Goal: Task Accomplishment & Management: Use online tool/utility

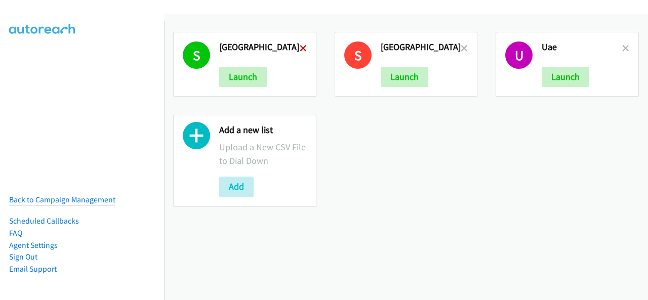
click at [304, 49] on icon at bounding box center [303, 49] width 7 height 7
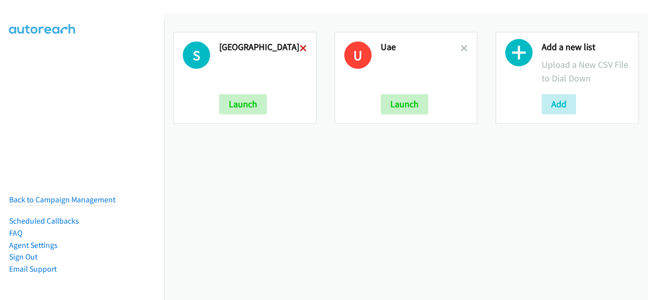
click at [302, 48] on icon at bounding box center [303, 49] width 7 height 7
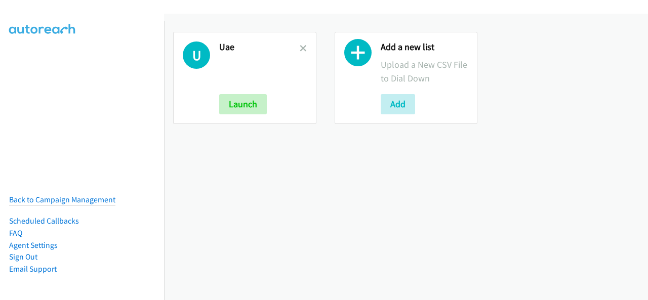
click at [300, 47] on icon at bounding box center [303, 49] width 7 height 7
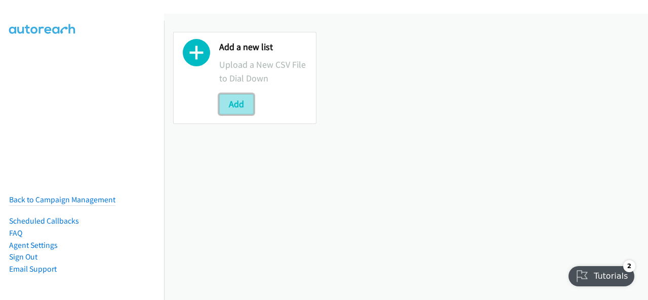
click at [238, 101] on button "Add" at bounding box center [236, 104] width 34 height 20
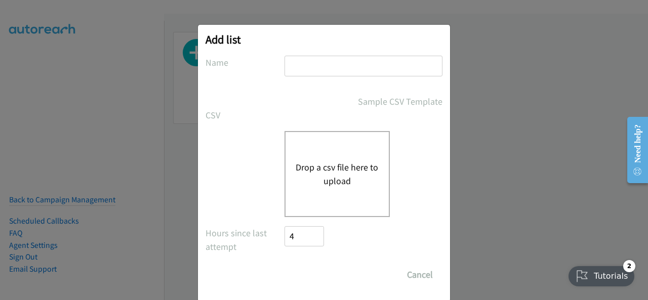
click at [363, 166] on button "Drop a csv file here to upload" at bounding box center [337, 174] width 83 height 27
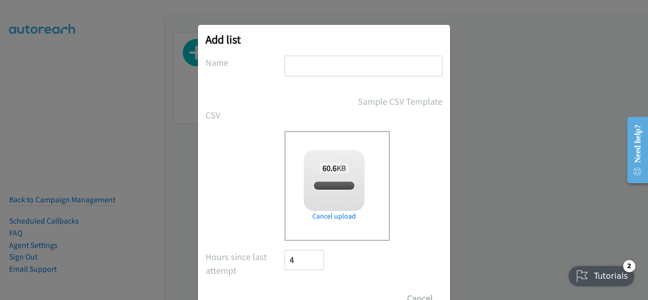
checkbox input "true"
click at [308, 67] on input "text" at bounding box center [364, 66] width 158 height 21
type input "UAE"
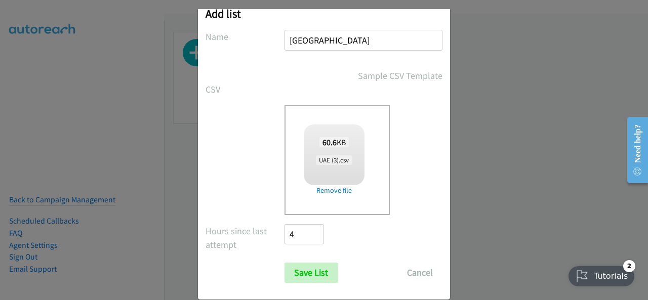
scroll to position [41, 0]
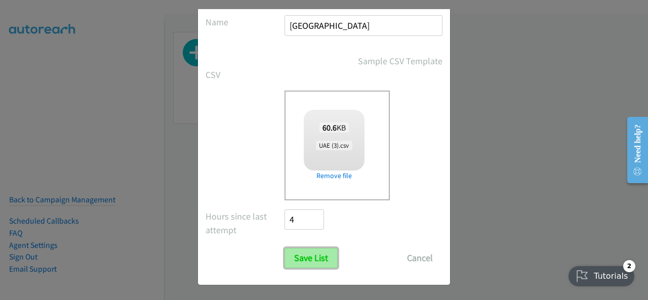
click at [308, 260] on input "Save List" at bounding box center [311, 258] width 53 height 20
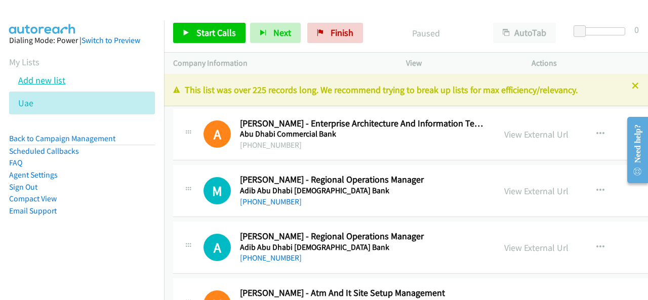
click at [36, 78] on link "Add new list" at bounding box center [41, 80] width 47 height 12
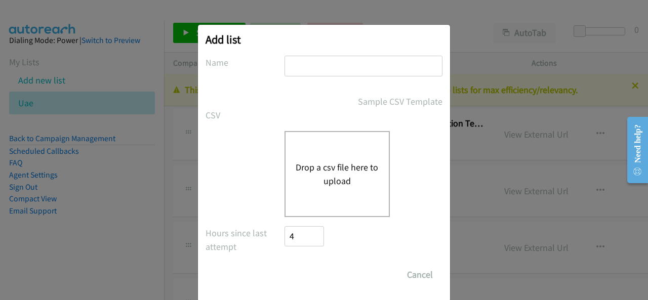
click at [340, 173] on button "Drop a csv file here to upload" at bounding box center [337, 174] width 83 height 27
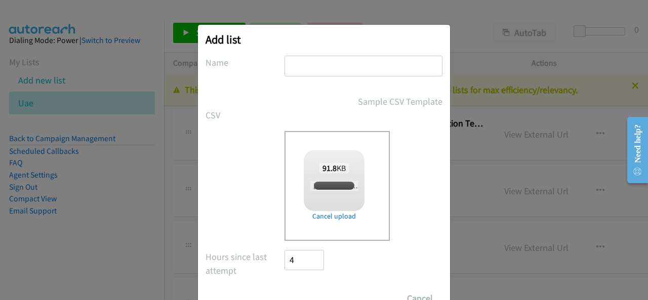
checkbox input "true"
click at [314, 61] on input "text" at bounding box center [364, 66] width 158 height 21
type input "[GEOGRAPHIC_DATA]"
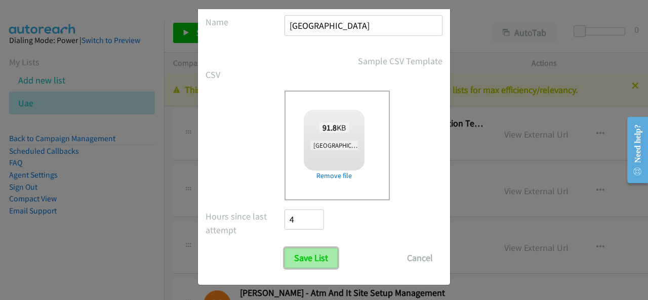
click at [311, 256] on input "Save List" at bounding box center [311, 258] width 53 height 20
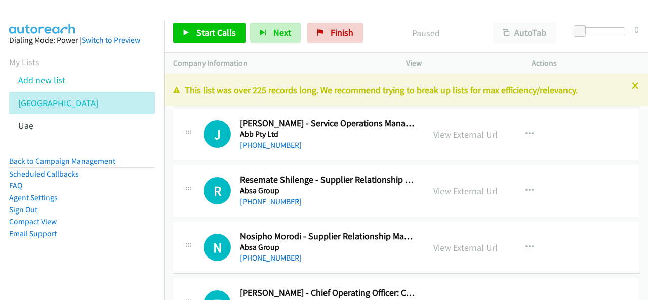
click at [42, 82] on link "Add new list" at bounding box center [41, 80] width 47 height 12
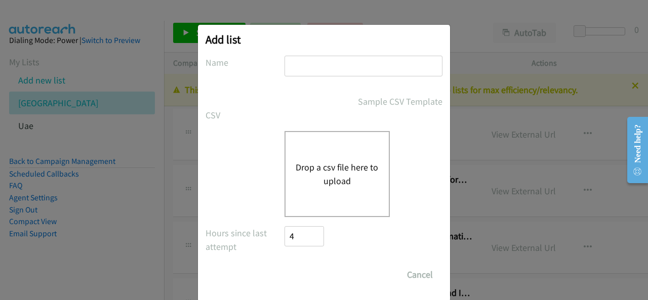
click at [323, 164] on button "Drop a csv file here to upload" at bounding box center [337, 174] width 83 height 27
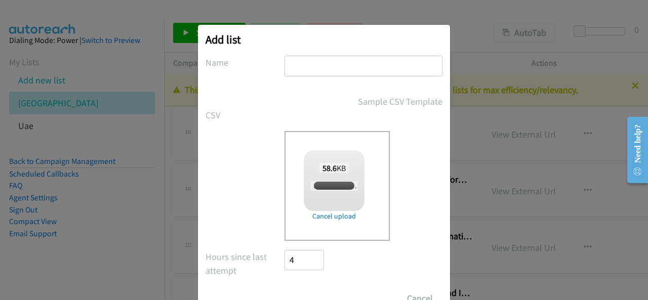
checkbox input "true"
click at [303, 71] on input "text" at bounding box center [364, 66] width 158 height 21
type input "[GEOGRAPHIC_DATA]"
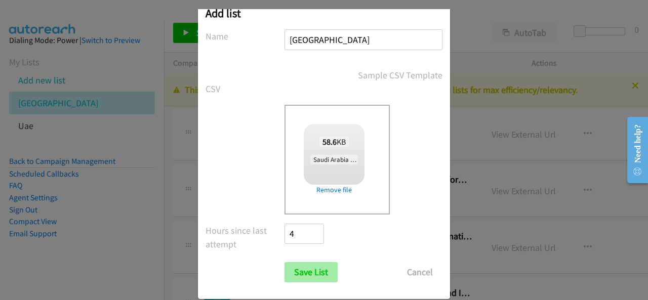
scroll to position [41, 0]
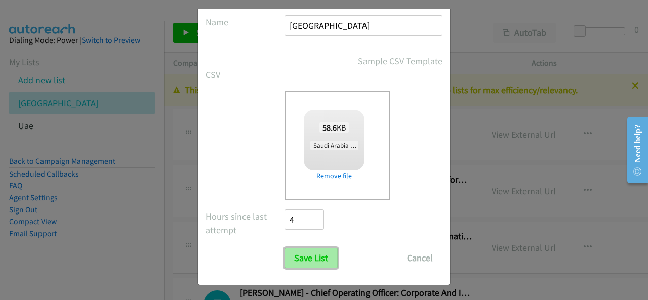
click at [312, 255] on input "Save List" at bounding box center [311, 258] width 53 height 20
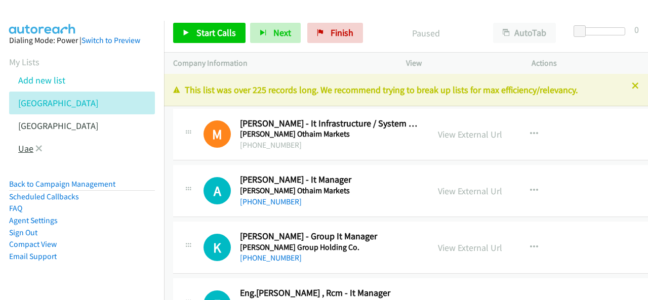
click at [27, 146] on link "Uae" at bounding box center [25, 149] width 15 height 12
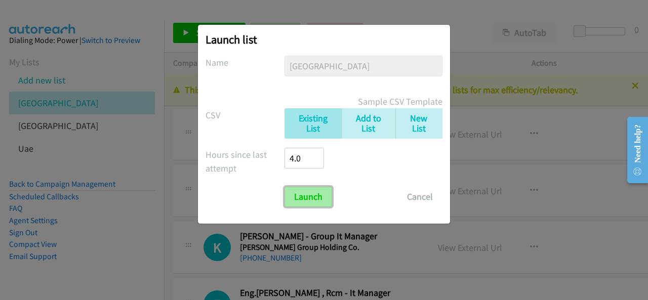
click at [303, 198] on input "Launch" at bounding box center [309, 197] width 48 height 20
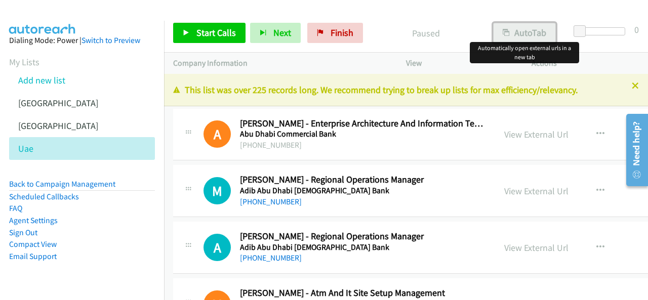
click at [525, 35] on button "AutoTab" at bounding box center [524, 33] width 63 height 20
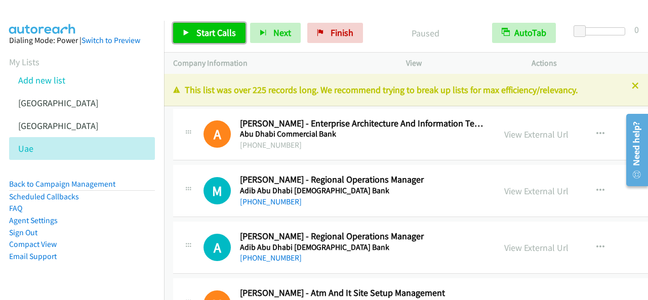
click at [218, 25] on link "Start Calls" at bounding box center [209, 33] width 72 height 20
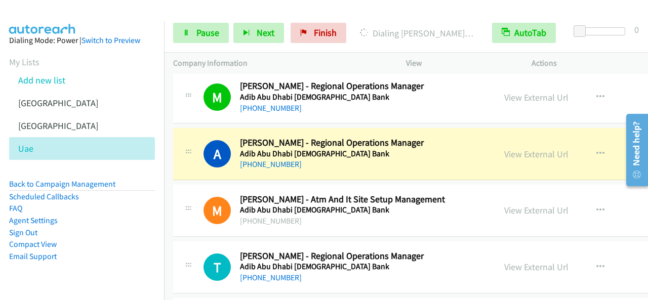
scroll to position [101, 0]
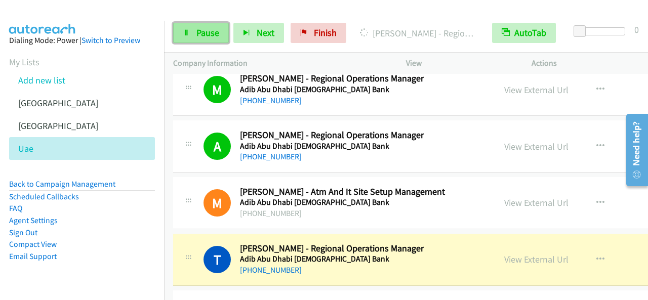
click at [204, 43] on link "Pause" at bounding box center [201, 33] width 56 height 20
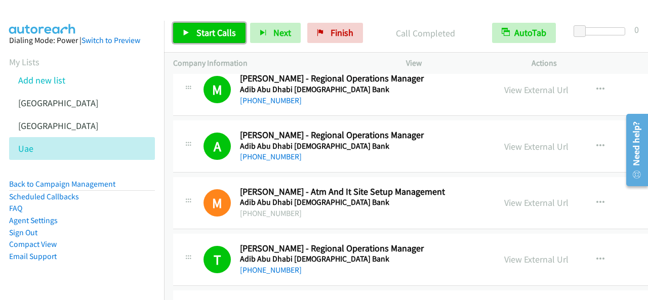
click at [219, 32] on span "Start Calls" at bounding box center [217, 33] width 40 height 12
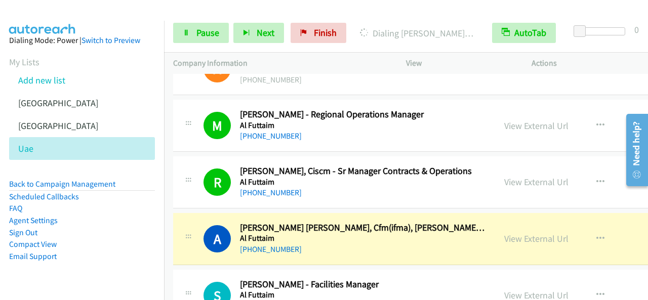
scroll to position [507, 0]
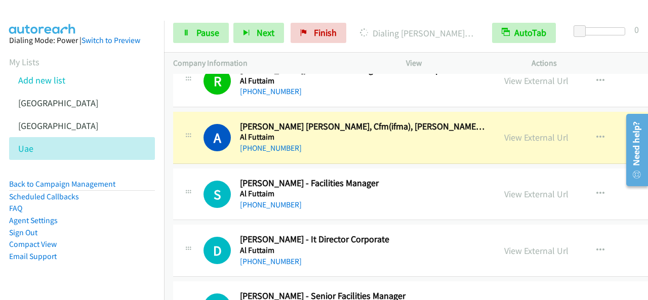
click at [369, 18] on div "Start Calls Pause Next Finish Dialing Aziz Mohammed Sadriwala, Cfm(ifma), Nebos…" at bounding box center [406, 33] width 484 height 39
click at [205, 27] on span "Pause" at bounding box center [208, 33] width 23 height 12
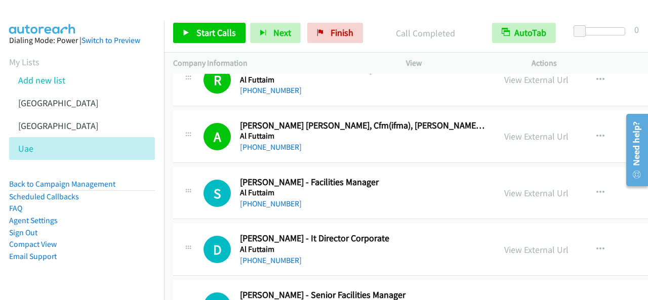
scroll to position [557, 0]
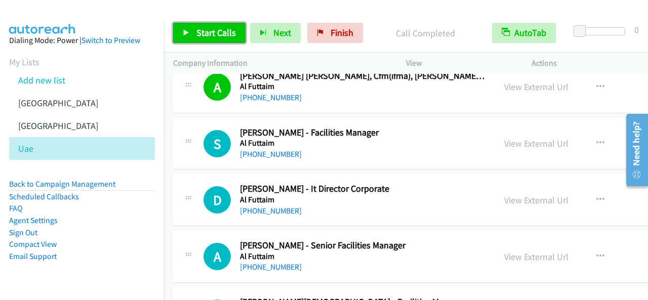
click at [220, 32] on span "Start Calls" at bounding box center [217, 33] width 40 height 12
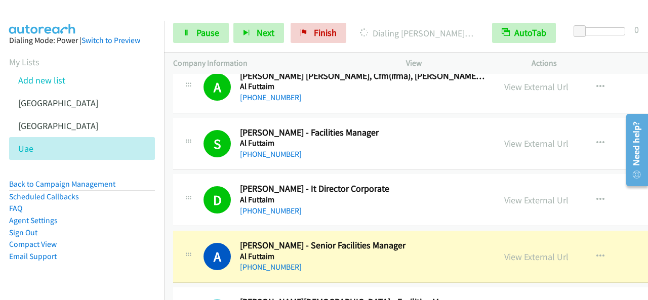
scroll to position [659, 0]
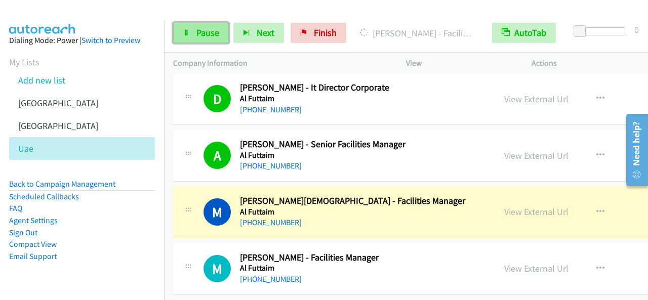
click at [204, 37] on span "Pause" at bounding box center [208, 33] width 23 height 12
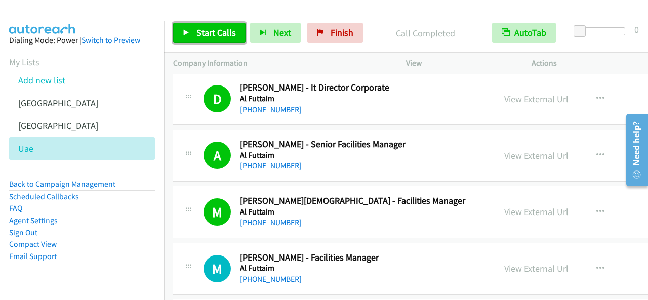
click at [229, 35] on span "Start Calls" at bounding box center [217, 33] width 40 height 12
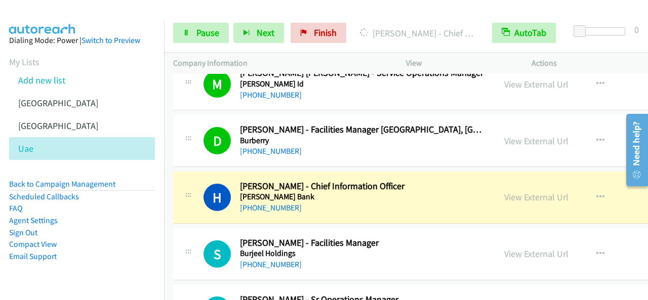
scroll to position [1064, 0]
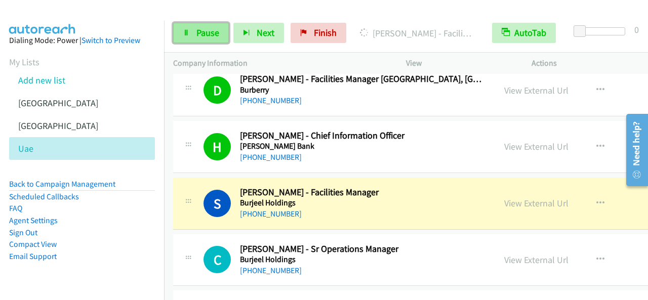
click at [204, 32] on span "Pause" at bounding box center [208, 33] width 23 height 12
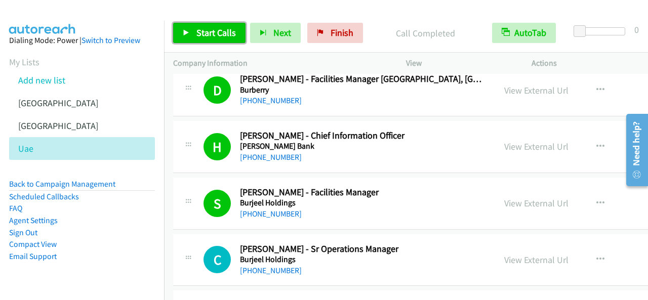
click at [236, 29] on link "Start Calls" at bounding box center [209, 33] width 72 height 20
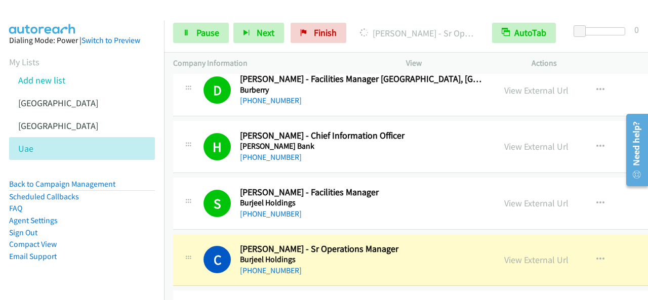
scroll to position [1114, 0]
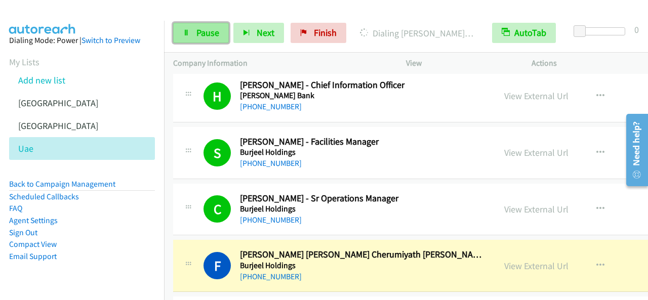
click at [216, 32] on span "Pause" at bounding box center [208, 33] width 23 height 12
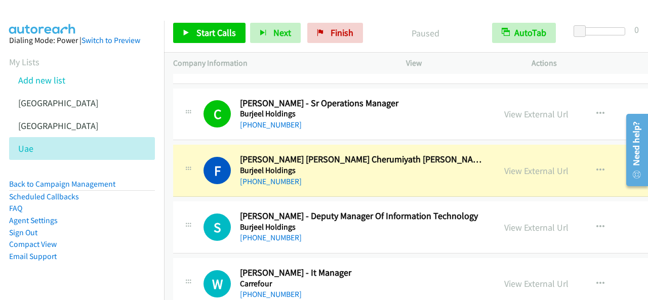
scroll to position [1216, 0]
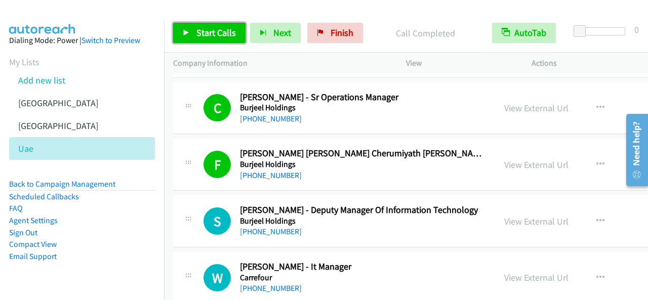
click at [219, 26] on link "Start Calls" at bounding box center [209, 33] width 72 height 20
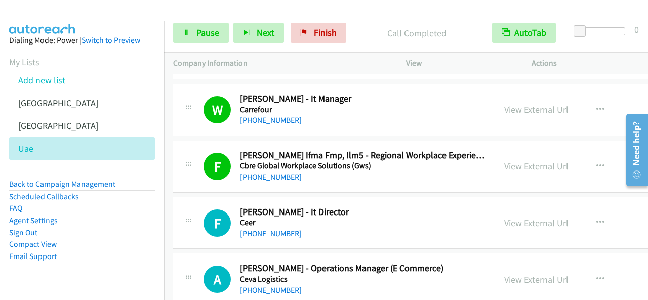
scroll to position [1418, 0]
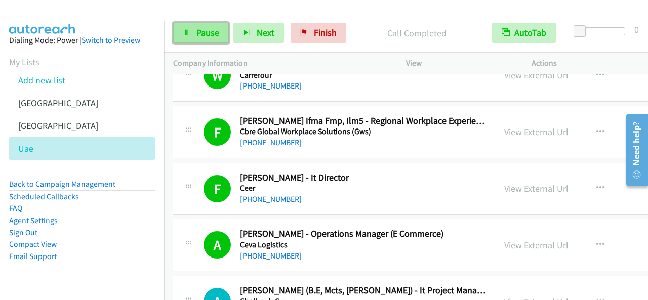
click at [203, 25] on link "Pause" at bounding box center [201, 33] width 56 height 20
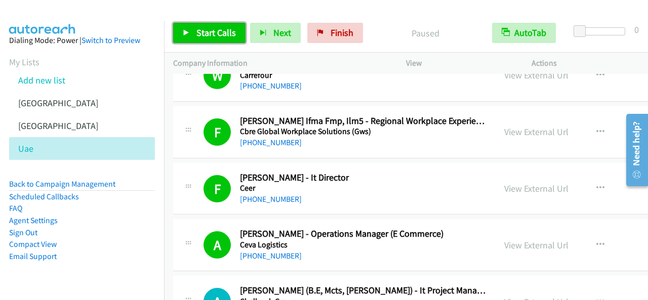
click at [225, 27] on span "Start Calls" at bounding box center [217, 33] width 40 height 12
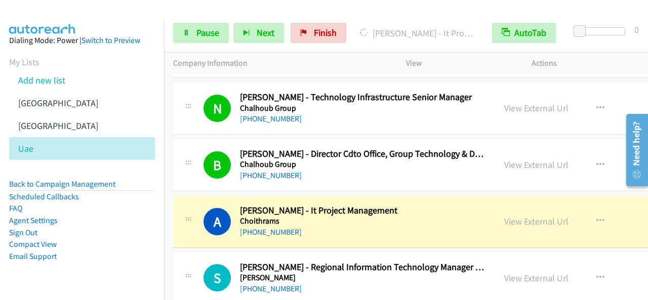
scroll to position [1722, 0]
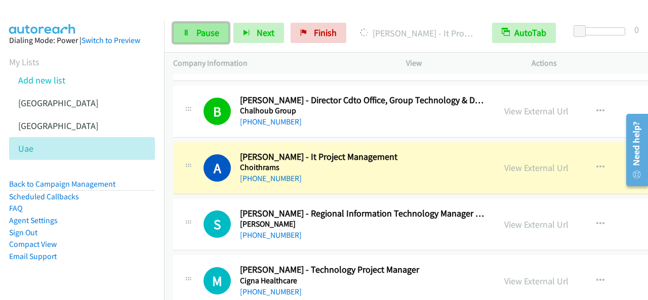
click at [210, 26] on link "Pause" at bounding box center [201, 33] width 56 height 20
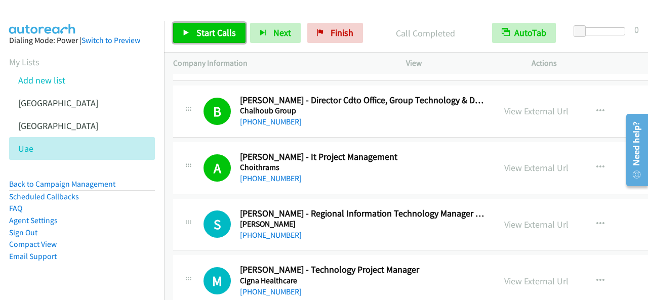
click at [237, 34] on link "Start Calls" at bounding box center [209, 33] width 72 height 20
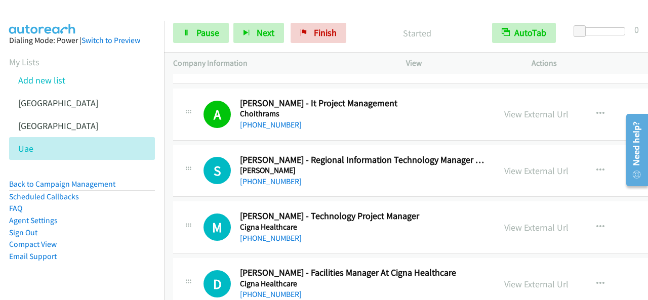
scroll to position [1824, 0]
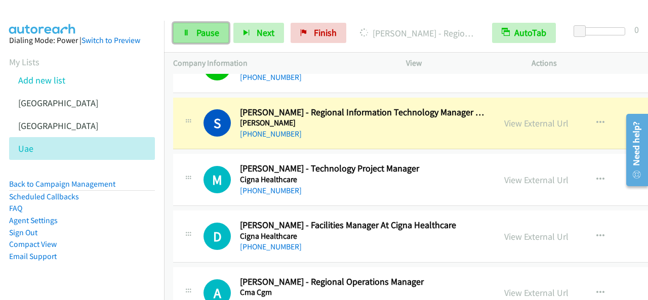
click at [203, 30] on span "Pause" at bounding box center [208, 33] width 23 height 12
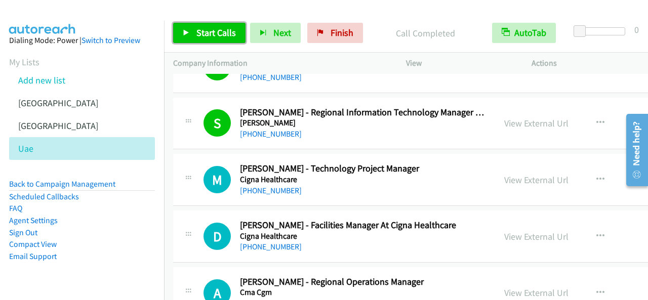
click at [216, 26] on link "Start Calls" at bounding box center [209, 33] width 72 height 20
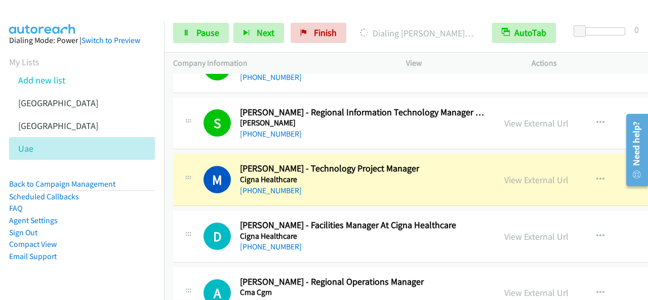
scroll to position [1874, 0]
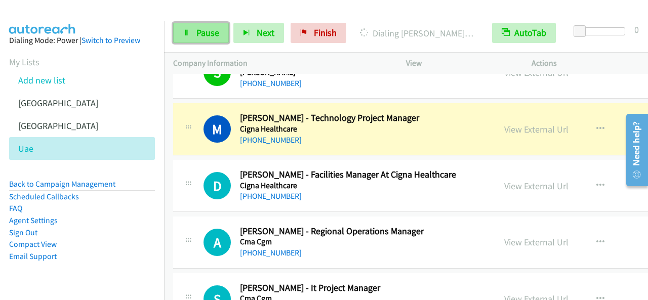
click at [199, 31] on span "Pause" at bounding box center [208, 33] width 23 height 12
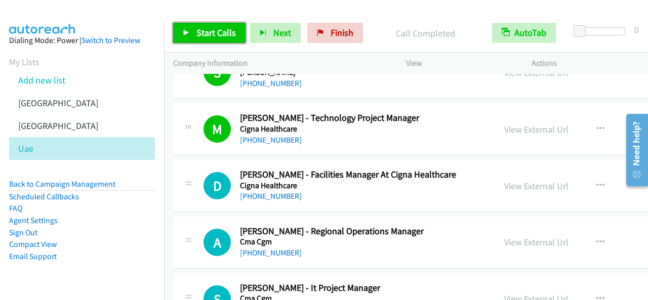
click at [213, 32] on span "Start Calls" at bounding box center [217, 33] width 40 height 12
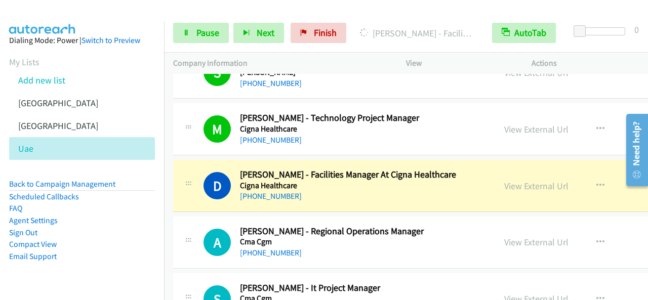
scroll to position [1925, 0]
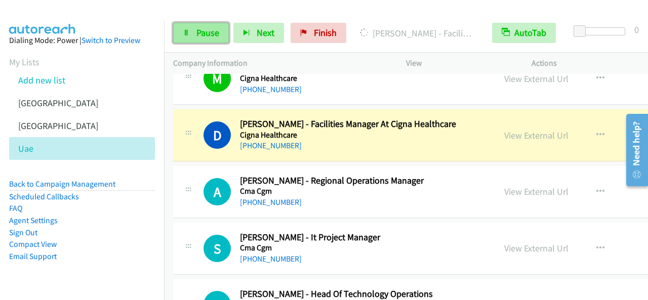
click at [210, 33] on span "Pause" at bounding box center [208, 33] width 23 height 12
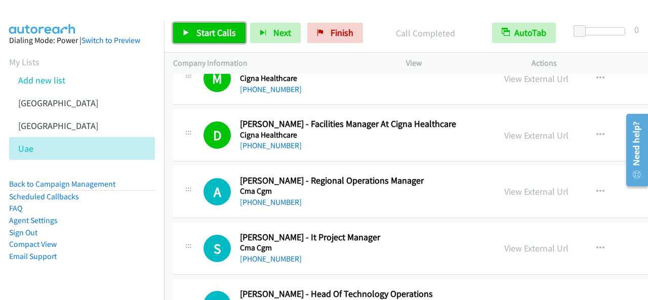
click at [216, 34] on span "Start Calls" at bounding box center [217, 33] width 40 height 12
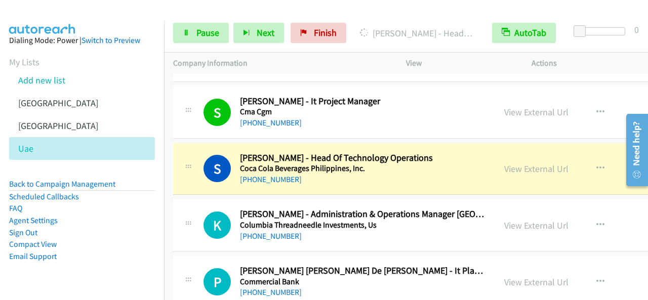
scroll to position [2077, 0]
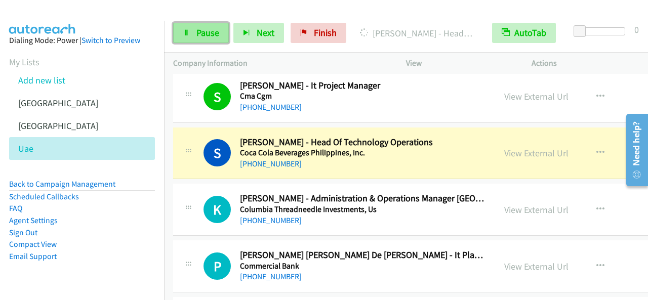
click at [205, 29] on span "Pause" at bounding box center [208, 33] width 23 height 12
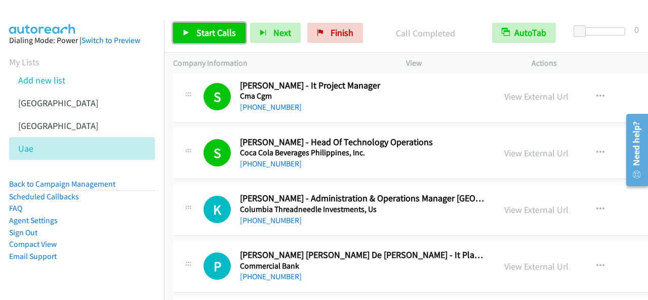
click at [227, 33] on span "Start Calls" at bounding box center [217, 33] width 40 height 12
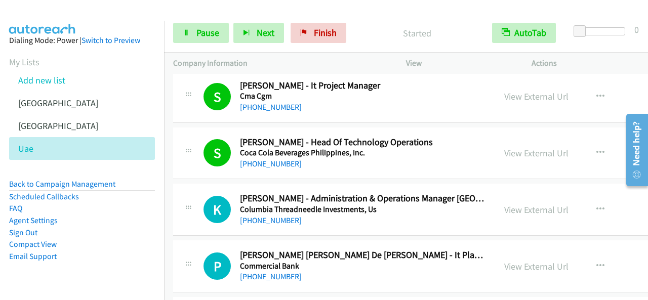
scroll to position [2128, 0]
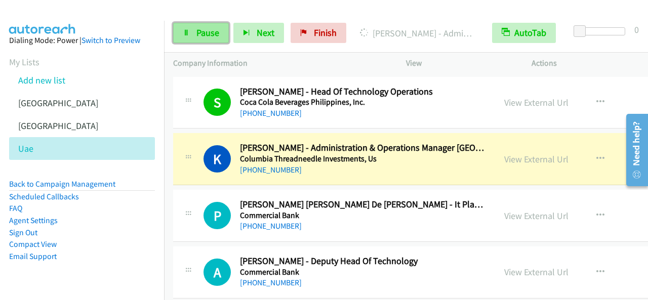
click at [197, 28] on span "Pause" at bounding box center [208, 33] width 23 height 12
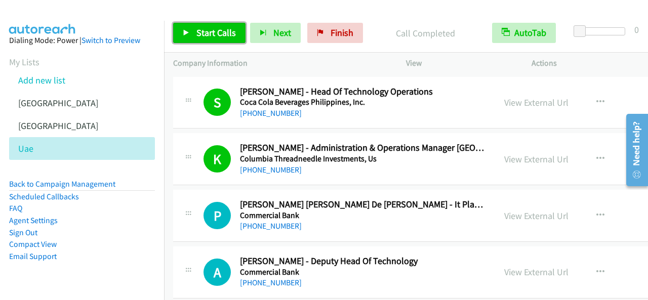
click at [215, 26] on link "Start Calls" at bounding box center [209, 33] width 72 height 20
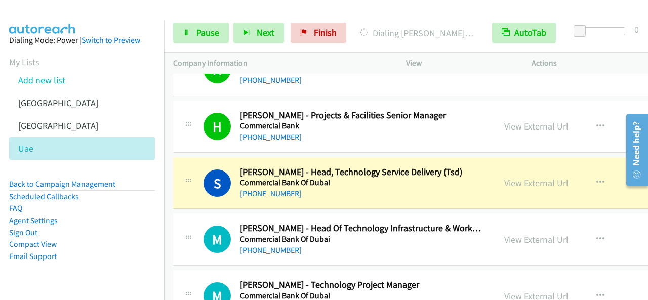
scroll to position [2381, 0]
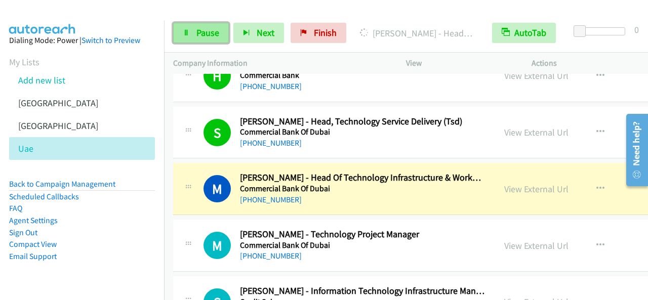
click at [209, 36] on span "Pause" at bounding box center [208, 33] width 23 height 12
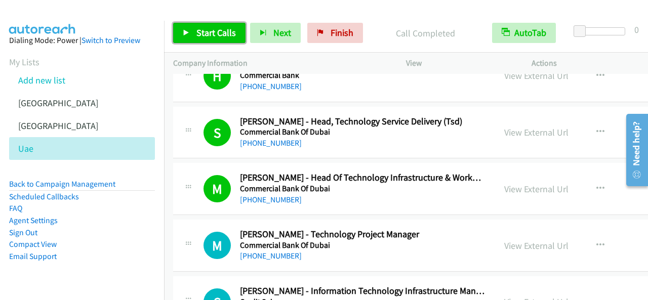
click at [213, 32] on span "Start Calls" at bounding box center [217, 33] width 40 height 12
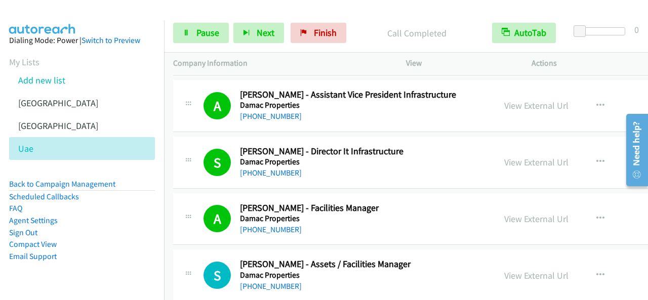
scroll to position [2735, 0]
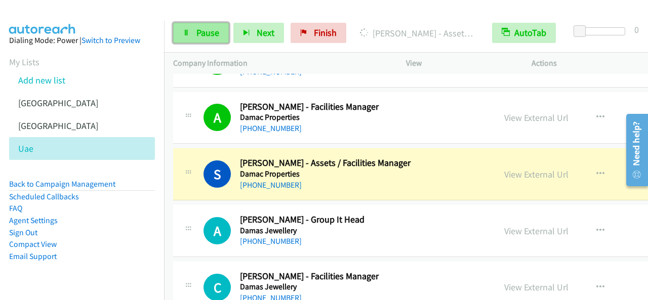
click at [207, 26] on link "Pause" at bounding box center [201, 33] width 56 height 20
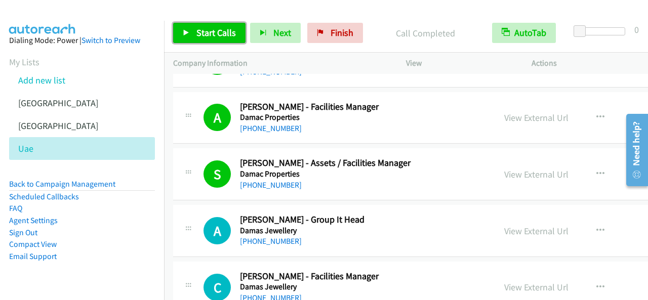
click at [212, 26] on link "Start Calls" at bounding box center [209, 33] width 72 height 20
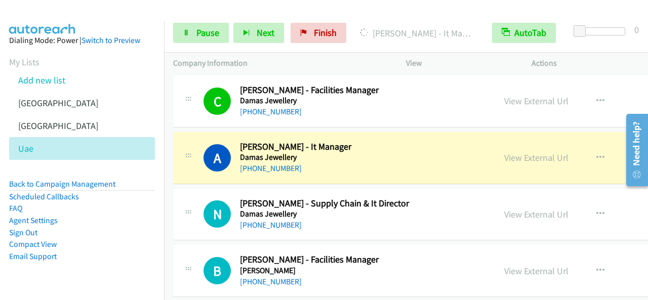
scroll to position [2938, 0]
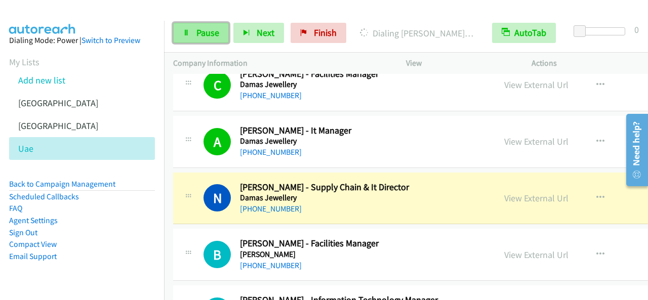
click at [212, 38] on span "Pause" at bounding box center [208, 33] width 23 height 12
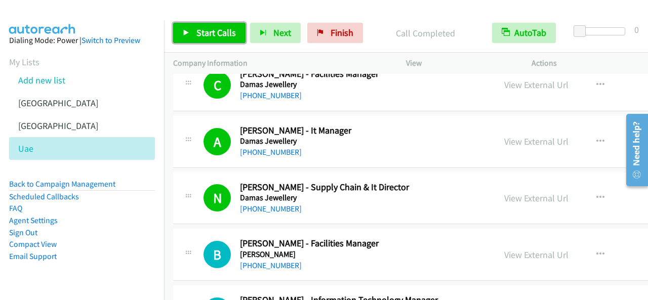
click at [198, 26] on link "Start Calls" at bounding box center [209, 33] width 72 height 20
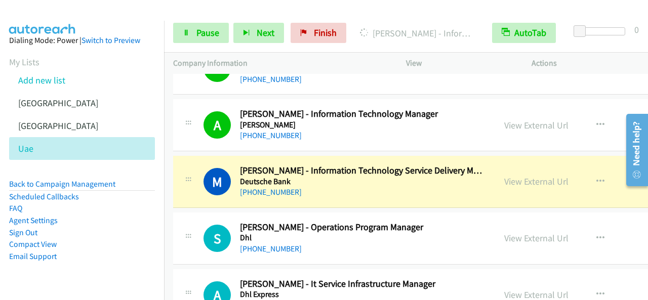
scroll to position [3141, 0]
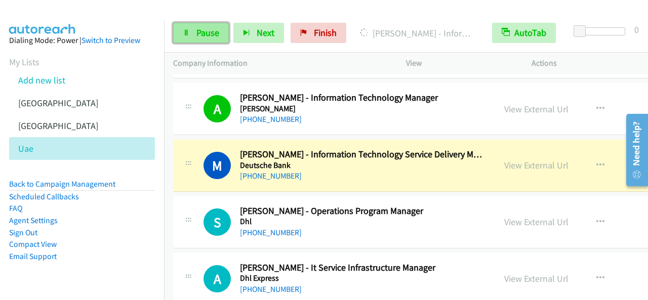
click at [193, 31] on link "Pause" at bounding box center [201, 33] width 56 height 20
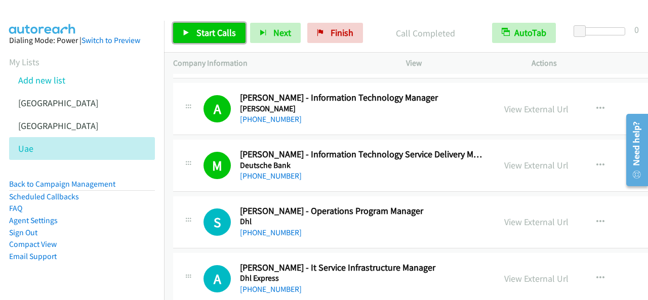
click at [218, 35] on span "Start Calls" at bounding box center [217, 33] width 40 height 12
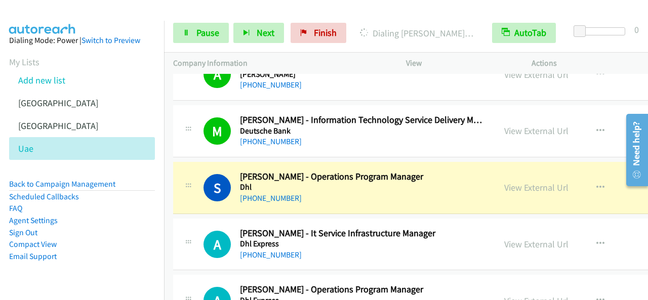
scroll to position [3191, 0]
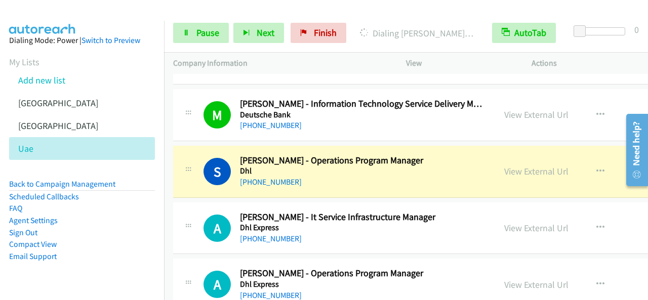
click at [367, 212] on h2 "Ahmed Elbanna - It Service Infrastructure Manager" at bounding box center [363, 218] width 246 height 12
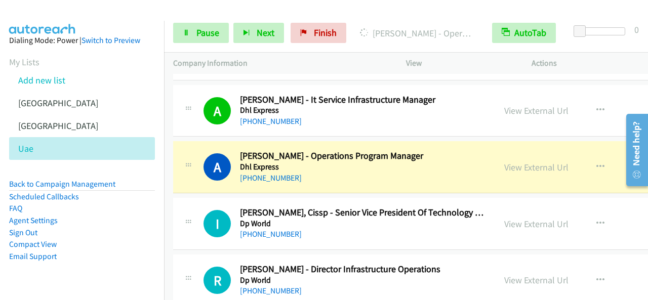
scroll to position [3343, 0]
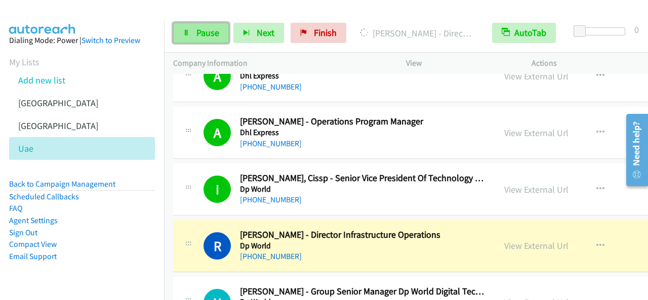
click at [204, 38] on span "Pause" at bounding box center [208, 33] width 23 height 12
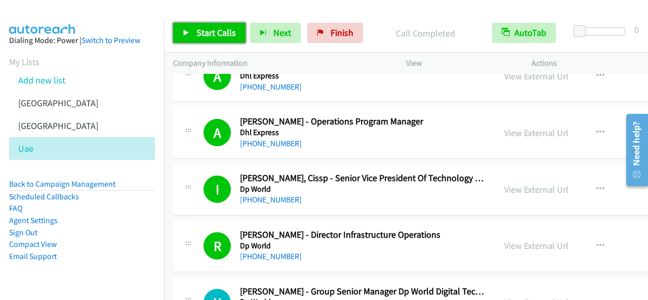
click at [204, 35] on span "Start Calls" at bounding box center [217, 33] width 40 height 12
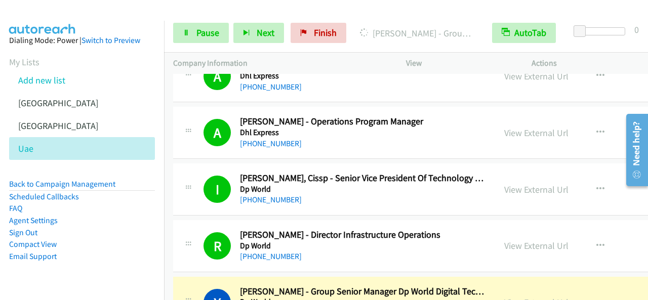
scroll to position [3445, 0]
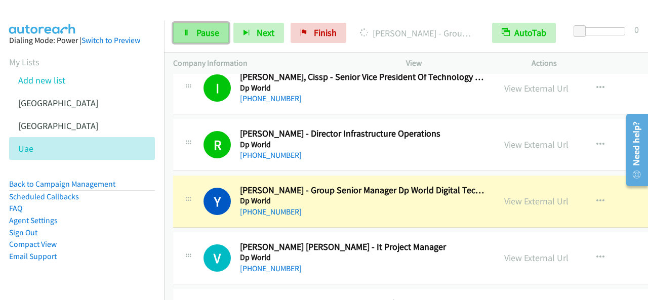
click at [198, 28] on span "Pause" at bounding box center [208, 33] width 23 height 12
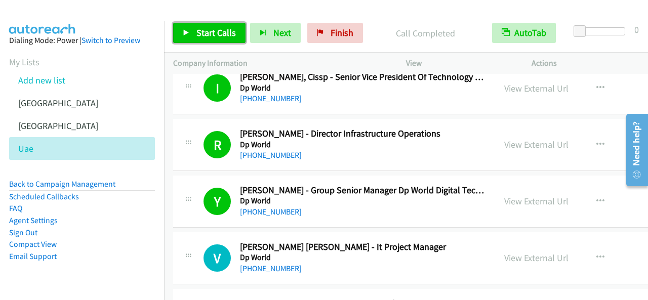
click at [215, 31] on span "Start Calls" at bounding box center [217, 33] width 40 height 12
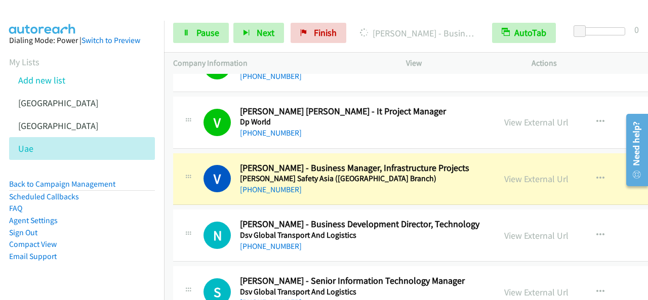
scroll to position [3597, 0]
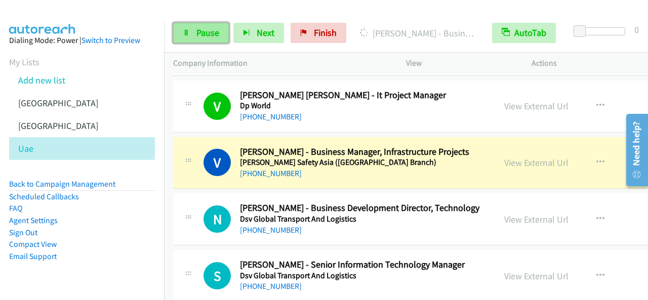
click at [219, 37] on link "Pause" at bounding box center [201, 33] width 56 height 20
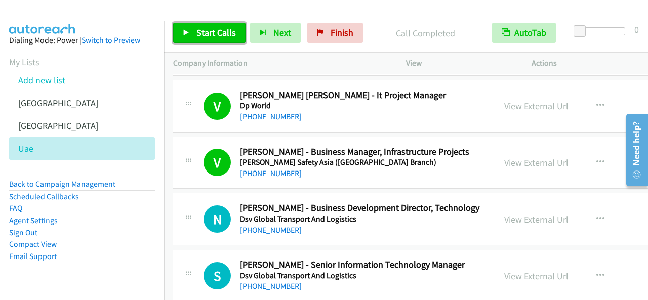
click at [237, 29] on link "Start Calls" at bounding box center [209, 33] width 72 height 20
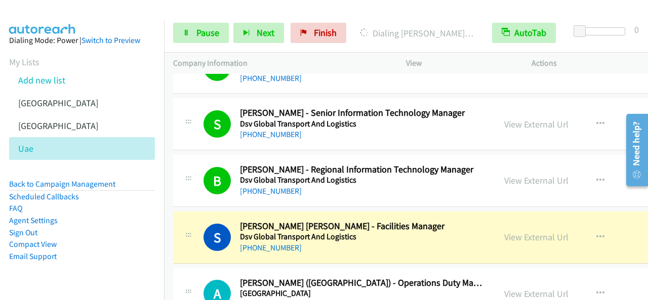
scroll to position [3799, 0]
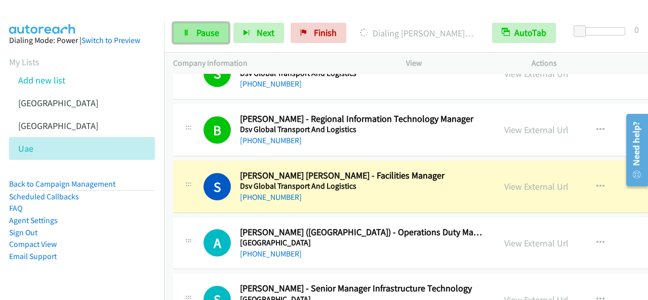
click at [221, 32] on link "Pause" at bounding box center [201, 33] width 56 height 20
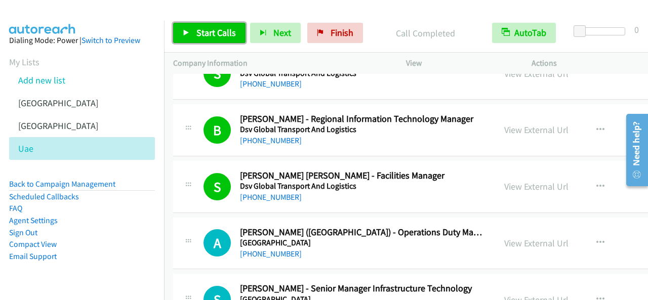
click at [223, 30] on span "Start Calls" at bounding box center [217, 33] width 40 height 12
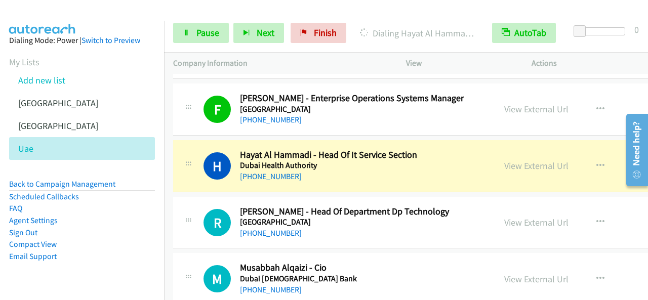
scroll to position [4154, 0]
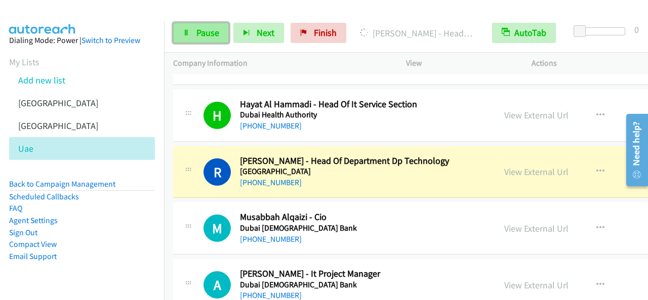
click at [205, 26] on link "Pause" at bounding box center [201, 33] width 56 height 20
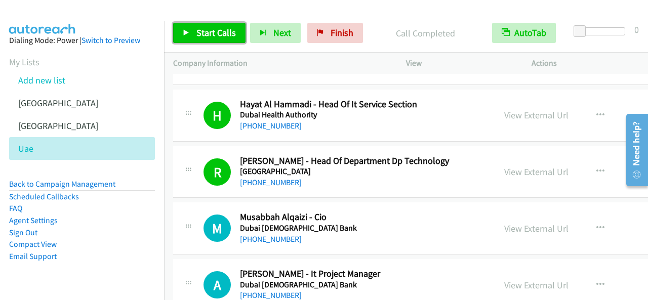
click at [199, 28] on span "Start Calls" at bounding box center [217, 33] width 40 height 12
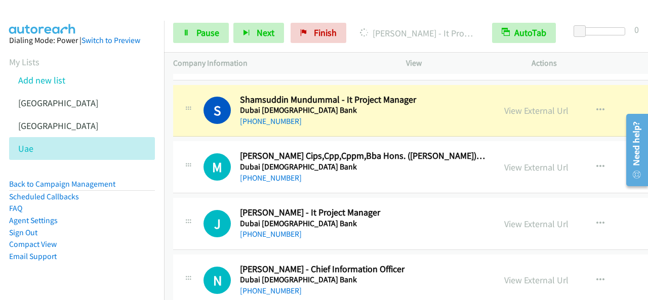
scroll to position [4559, 0]
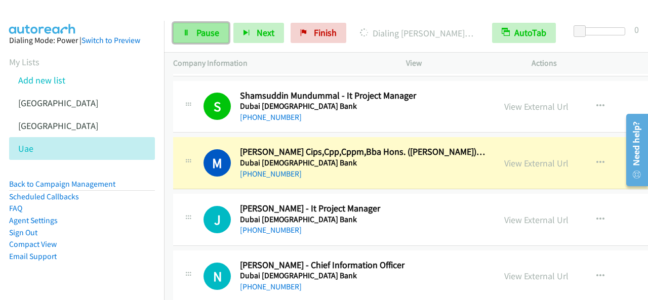
click at [206, 31] on span "Pause" at bounding box center [208, 33] width 23 height 12
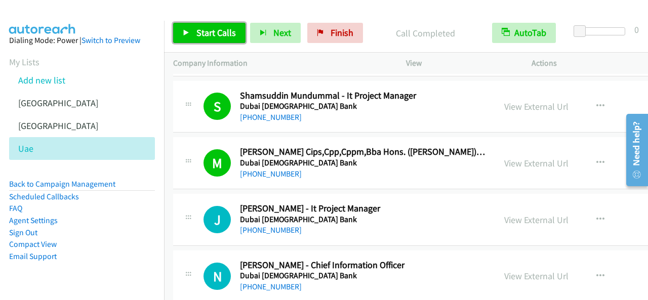
click at [201, 34] on span "Start Calls" at bounding box center [217, 33] width 40 height 12
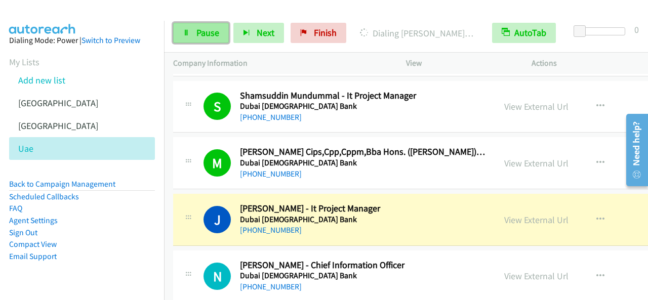
click at [214, 36] on span "Pause" at bounding box center [208, 33] width 23 height 12
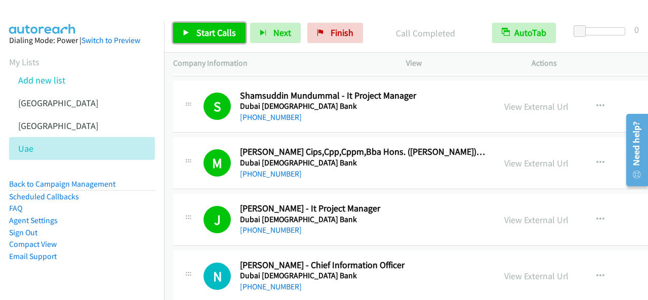
click at [222, 39] on link "Start Calls" at bounding box center [209, 33] width 72 height 20
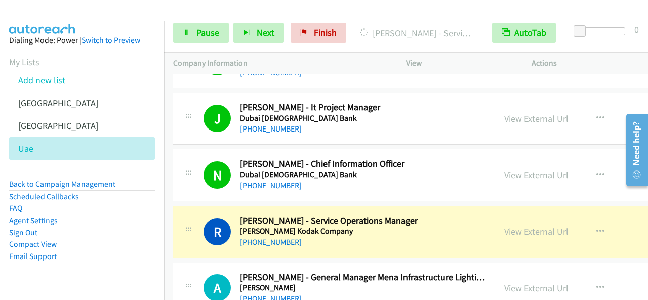
scroll to position [4711, 0]
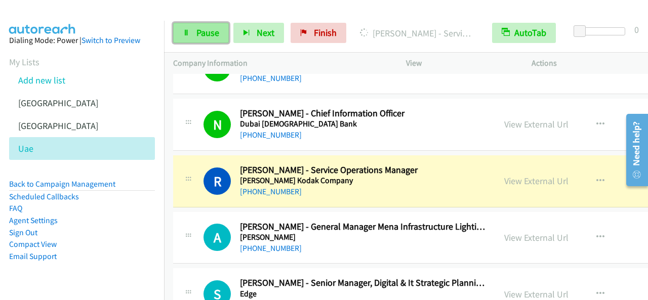
click at [214, 28] on span "Pause" at bounding box center [208, 33] width 23 height 12
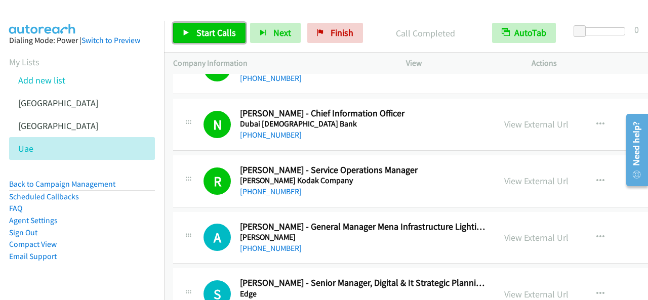
click at [212, 31] on span "Start Calls" at bounding box center [217, 33] width 40 height 12
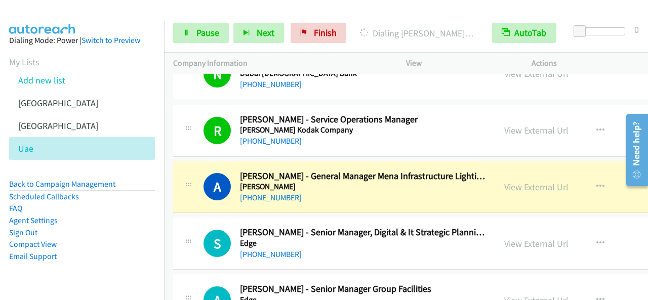
scroll to position [4812, 0]
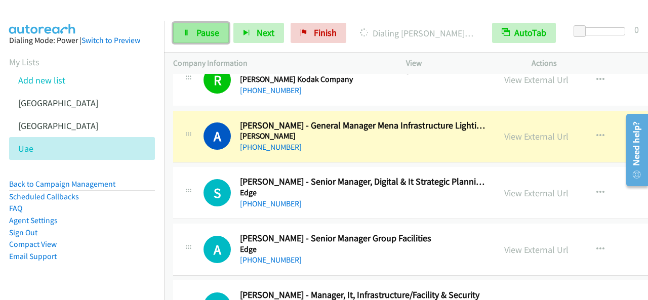
click at [201, 32] on span "Pause" at bounding box center [208, 33] width 23 height 12
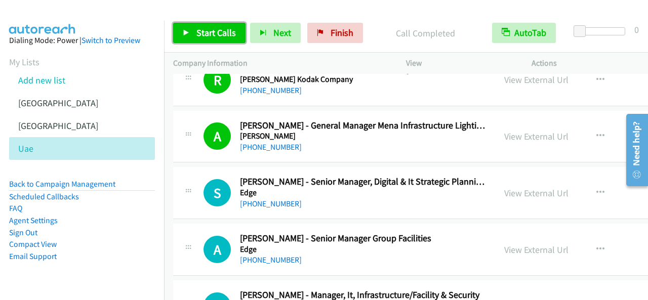
click at [235, 27] on link "Start Calls" at bounding box center [209, 33] width 72 height 20
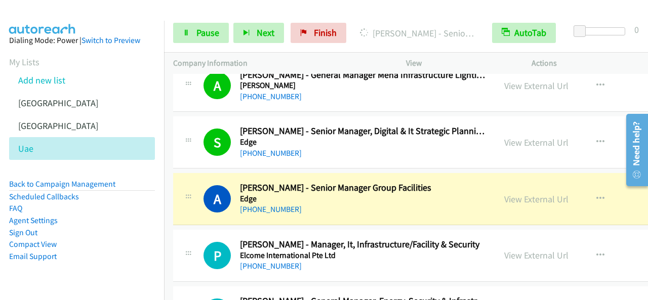
scroll to position [4914, 0]
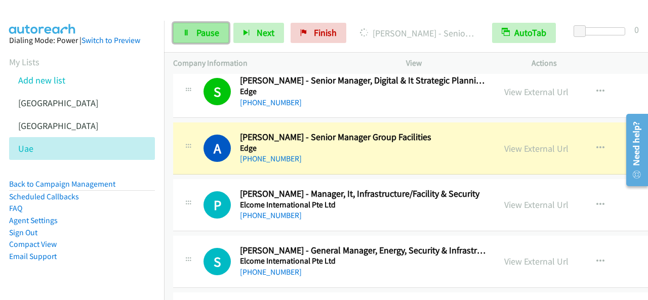
click at [219, 29] on link "Pause" at bounding box center [201, 33] width 56 height 20
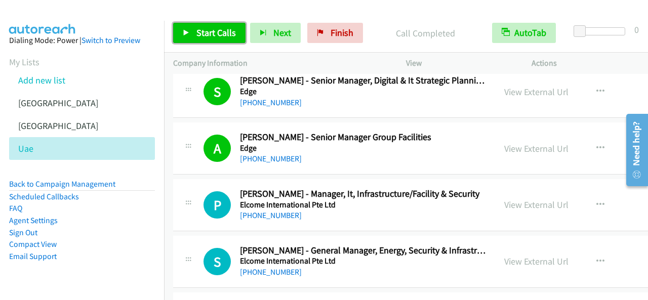
click at [210, 30] on span "Start Calls" at bounding box center [217, 33] width 40 height 12
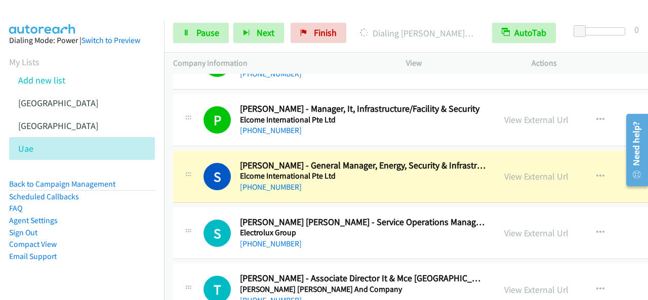
scroll to position [5015, 0]
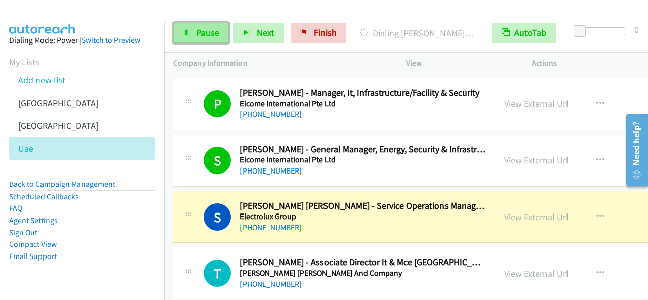
click at [198, 31] on span "Pause" at bounding box center [208, 33] width 23 height 12
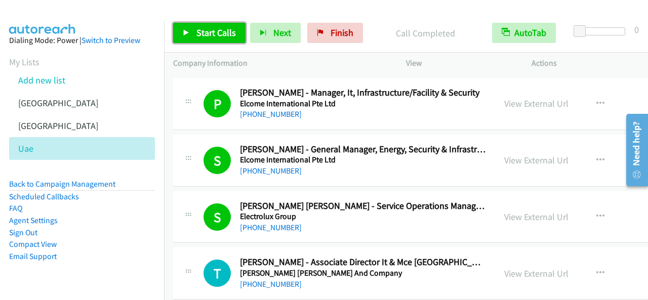
click at [227, 36] on span "Start Calls" at bounding box center [217, 33] width 40 height 12
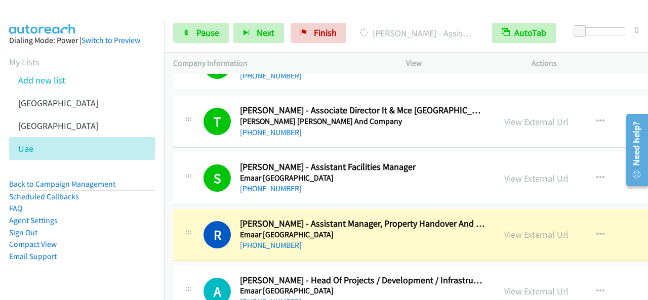
scroll to position [5268, 0]
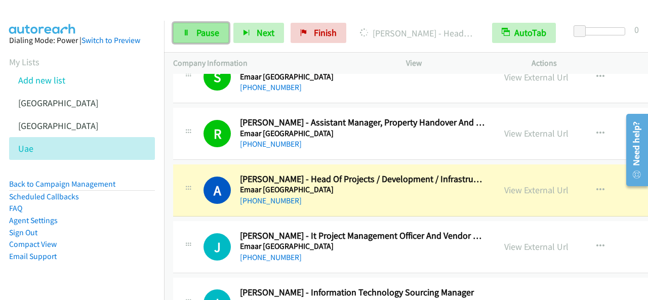
click at [210, 34] on span "Pause" at bounding box center [208, 33] width 23 height 12
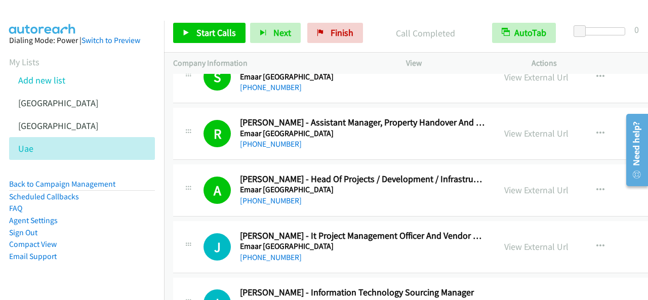
scroll to position [5319, 0]
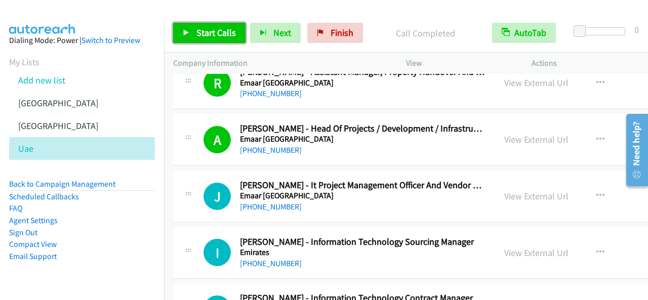
click at [233, 29] on span "Start Calls" at bounding box center [217, 33] width 40 height 12
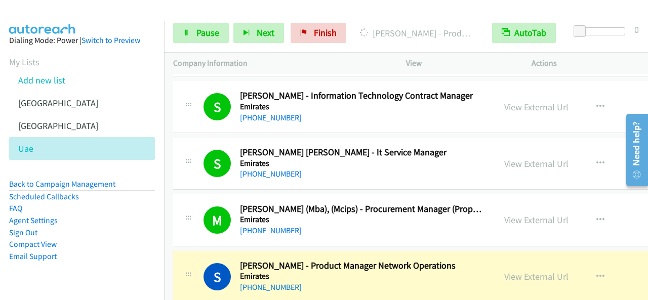
scroll to position [5572, 0]
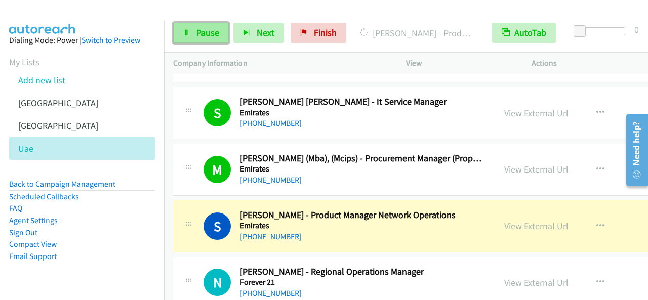
click at [212, 38] on span "Pause" at bounding box center [208, 33] width 23 height 12
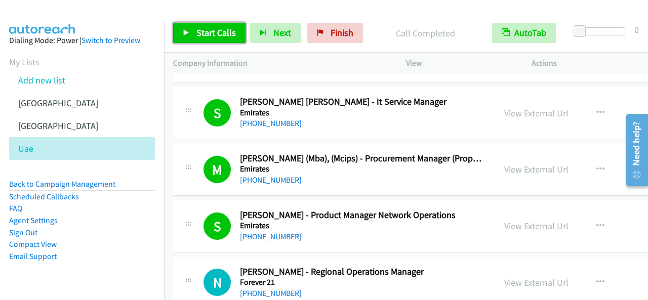
click at [230, 38] on link "Start Calls" at bounding box center [209, 33] width 72 height 20
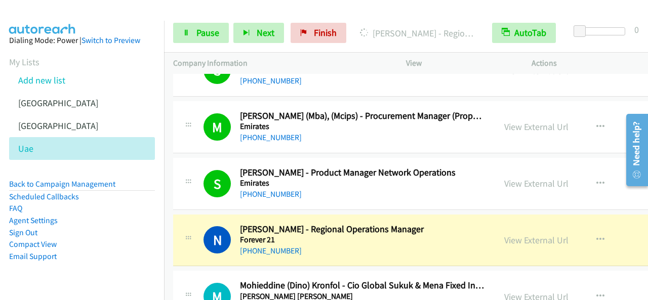
scroll to position [5673, 0]
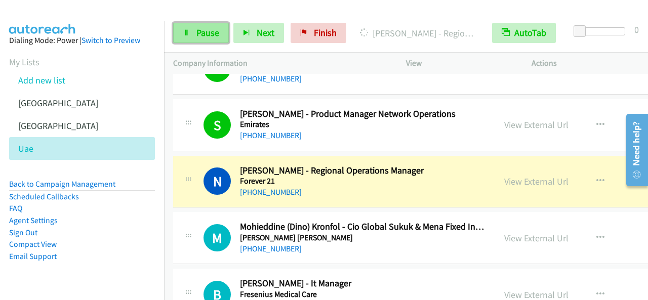
click at [217, 27] on span "Pause" at bounding box center [208, 33] width 23 height 12
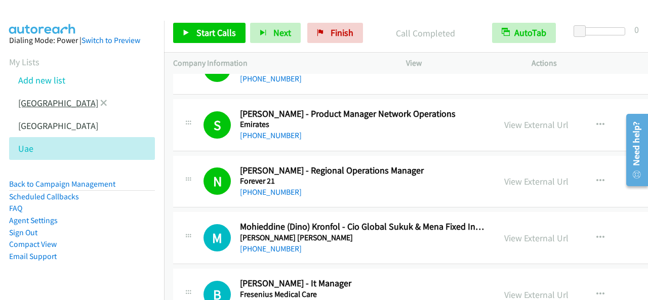
click at [34, 100] on link "[GEOGRAPHIC_DATA]" at bounding box center [58, 103] width 80 height 12
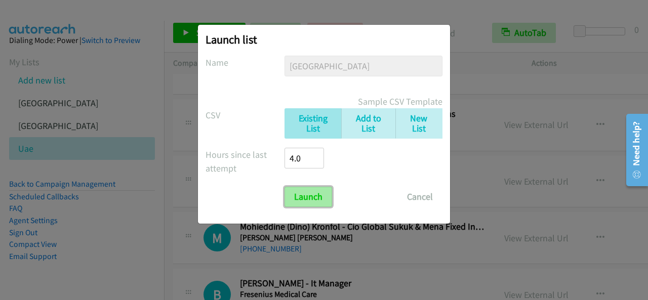
click at [320, 195] on input "Launch" at bounding box center [309, 197] width 48 height 20
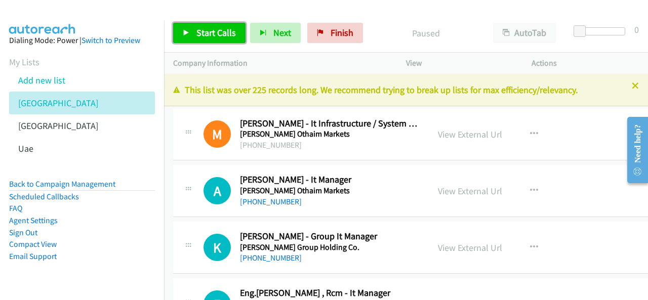
click at [221, 34] on span "Start Calls" at bounding box center [217, 33] width 40 height 12
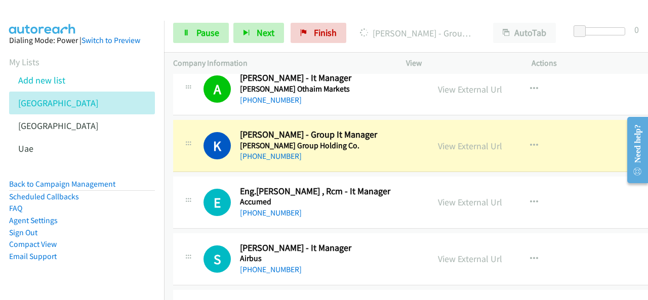
scroll to position [152, 0]
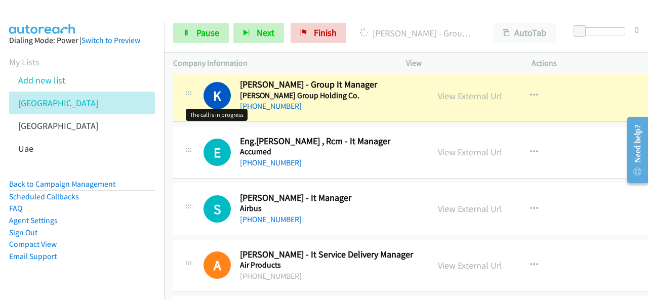
click at [216, 107] on h1 "K" at bounding box center [217, 95] width 27 height 27
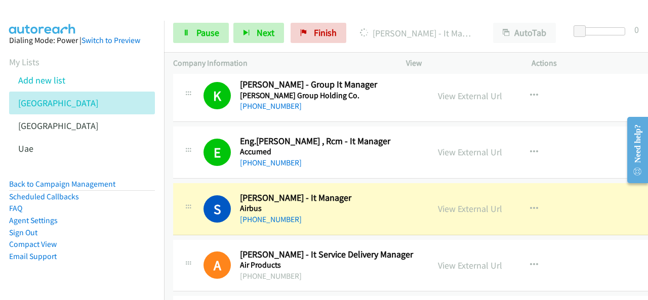
scroll to position [101, 0]
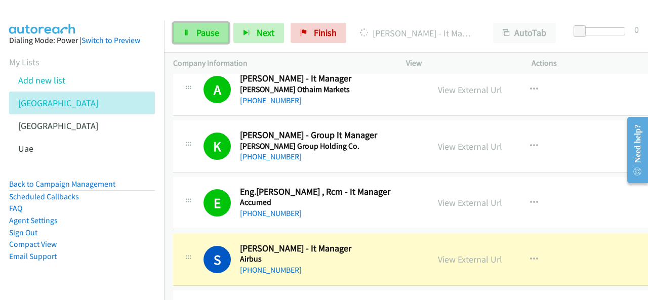
click at [223, 35] on link "Pause" at bounding box center [201, 33] width 56 height 20
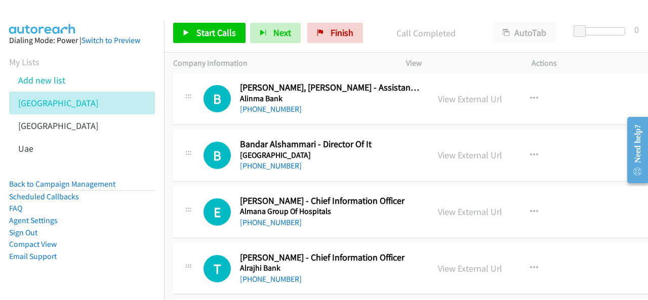
scroll to position [456, 0]
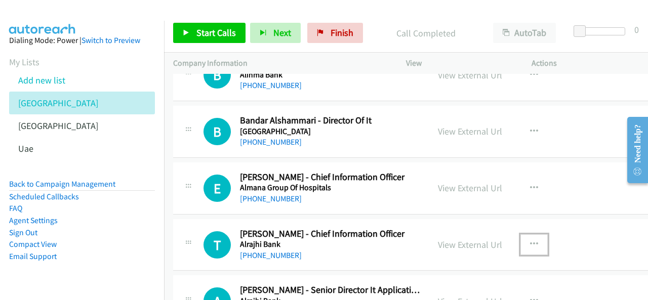
click at [530, 239] on button "button" at bounding box center [534, 245] width 27 height 20
click at [540, 240] on div at bounding box center [324, 150] width 648 height 300
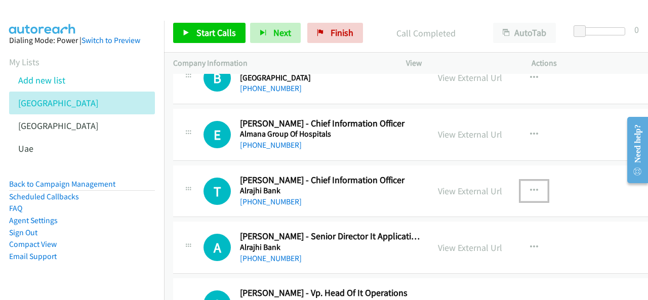
scroll to position [557, 0]
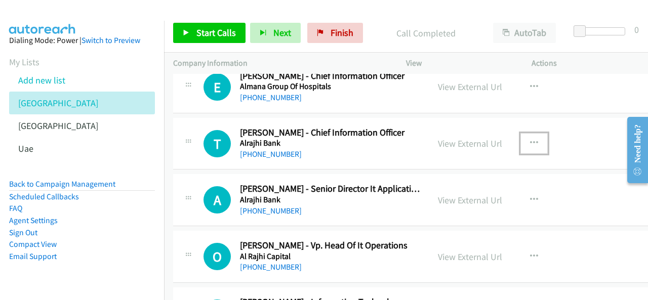
click at [533, 141] on icon "button" at bounding box center [534, 143] width 8 height 8
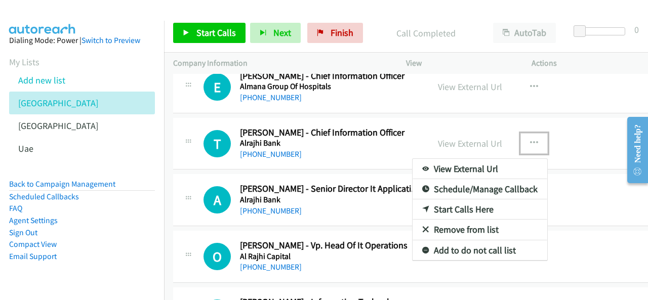
click at [458, 209] on link "Start Calls Here" at bounding box center [480, 210] width 135 height 20
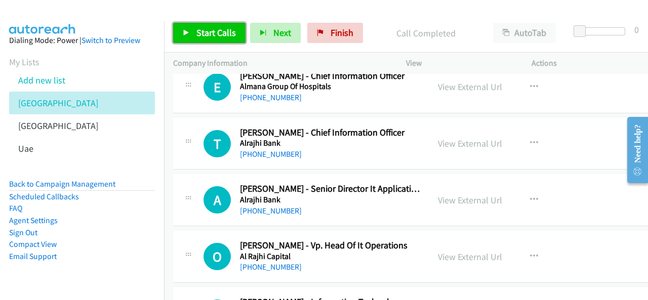
click at [220, 29] on span "Start Calls" at bounding box center [217, 33] width 40 height 12
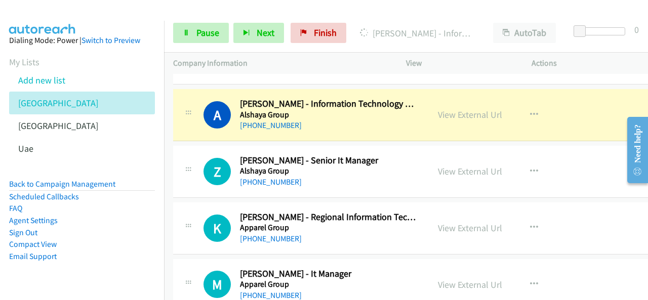
scroll to position [760, 0]
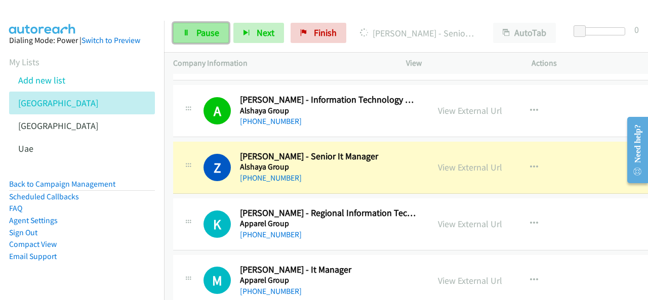
drag, startPoint x: 208, startPoint y: 34, endPoint x: 214, endPoint y: 40, distance: 7.9
click at [208, 34] on span "Pause" at bounding box center [208, 33] width 23 height 12
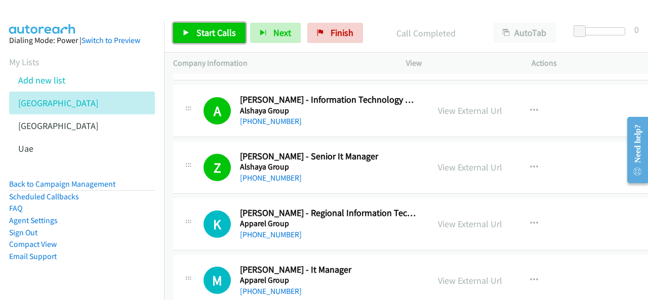
click at [191, 31] on link "Start Calls" at bounding box center [209, 33] width 72 height 20
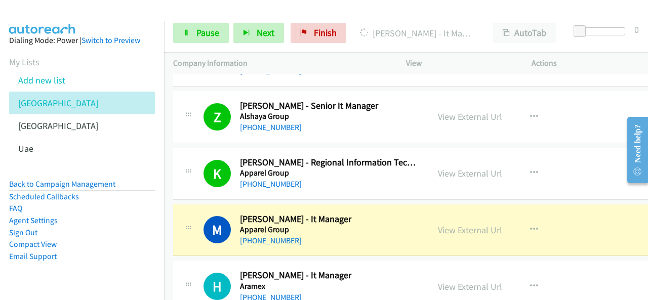
scroll to position [912, 0]
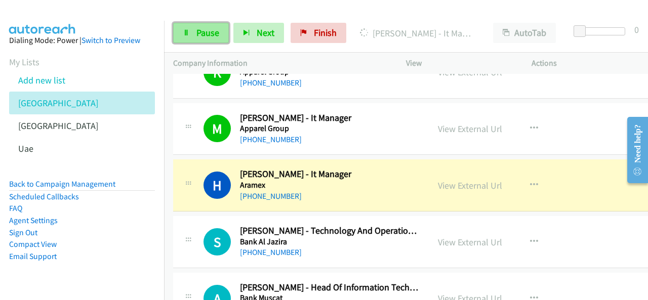
click at [200, 28] on span "Pause" at bounding box center [208, 33] width 23 height 12
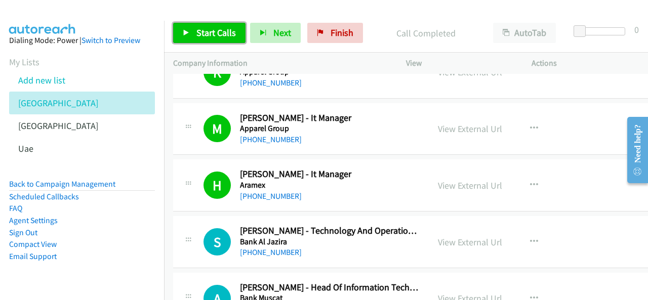
click at [235, 36] on link "Start Calls" at bounding box center [209, 33] width 72 height 20
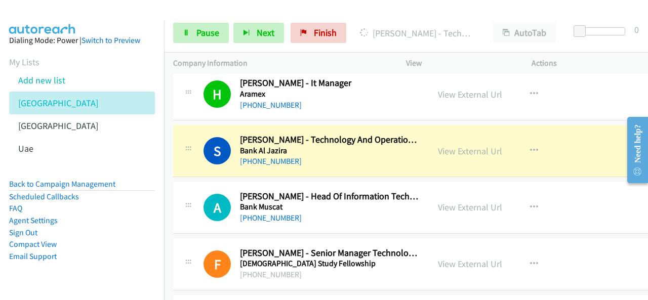
scroll to position [1013, 0]
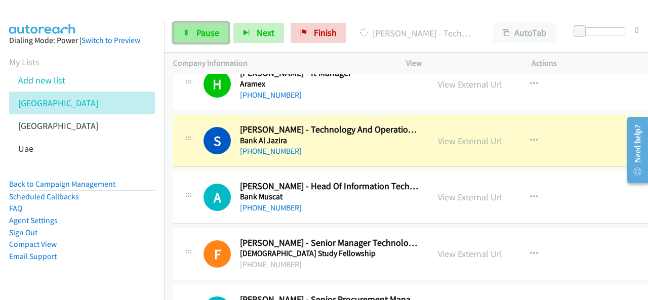
click at [211, 35] on span "Pause" at bounding box center [208, 33] width 23 height 12
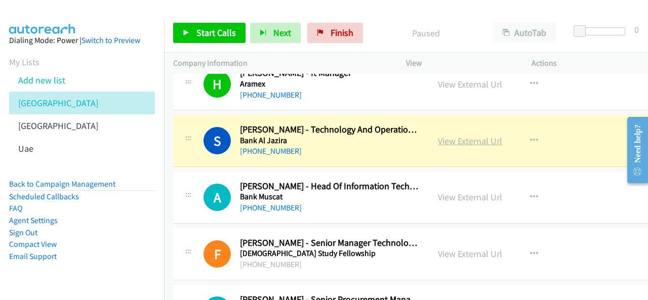
click at [489, 139] on link "View External Url" at bounding box center [470, 141] width 64 height 12
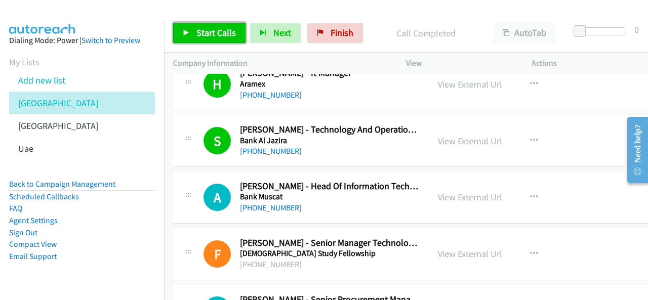
click at [224, 33] on span "Start Calls" at bounding box center [217, 33] width 40 height 12
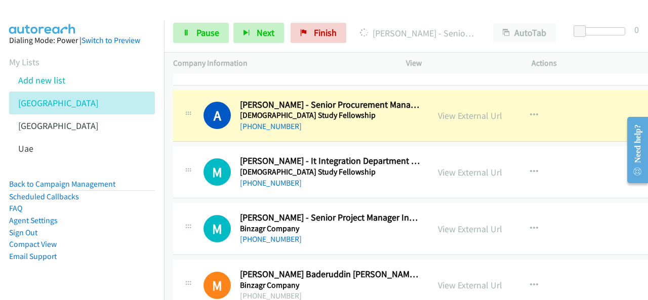
scroll to position [1216, 0]
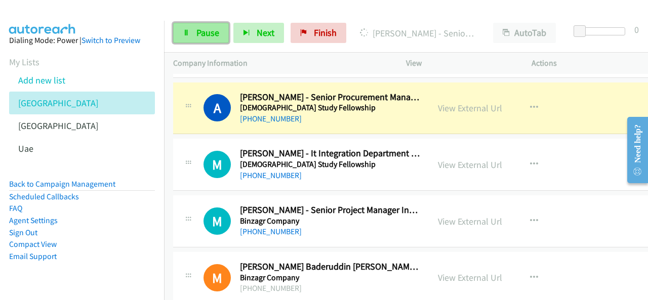
click at [214, 25] on link "Pause" at bounding box center [201, 33] width 56 height 20
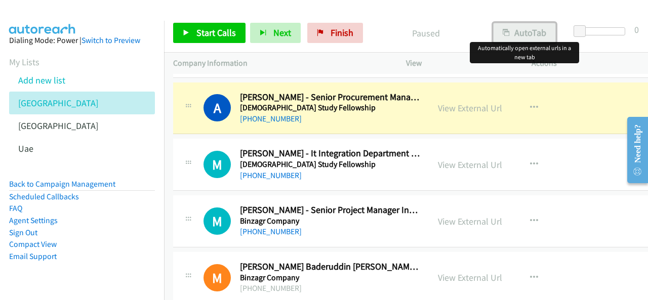
click at [518, 38] on button "AutoTab" at bounding box center [524, 33] width 63 height 20
click at [478, 104] on link "View External Url" at bounding box center [470, 108] width 64 height 12
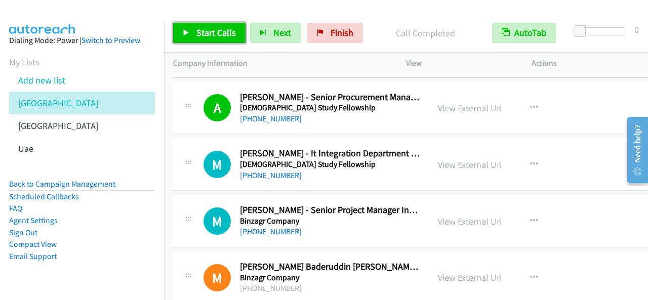
click at [226, 37] on span "Start Calls" at bounding box center [217, 33] width 40 height 12
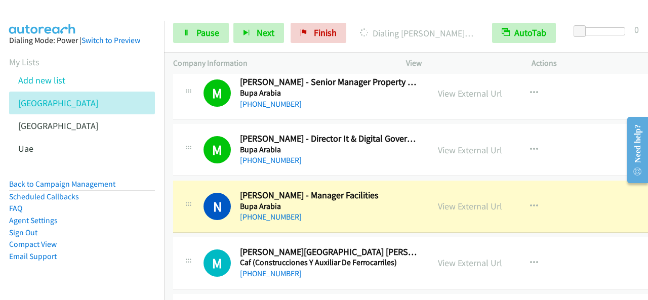
scroll to position [1621, 0]
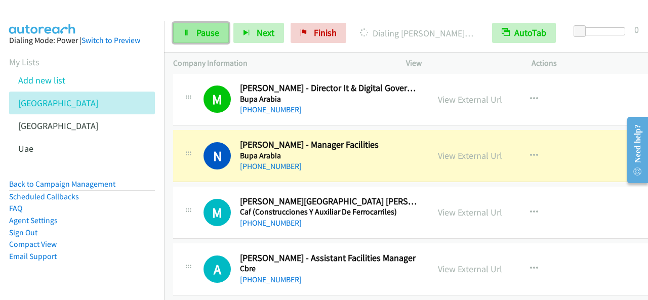
click at [221, 41] on link "Pause" at bounding box center [201, 33] width 56 height 20
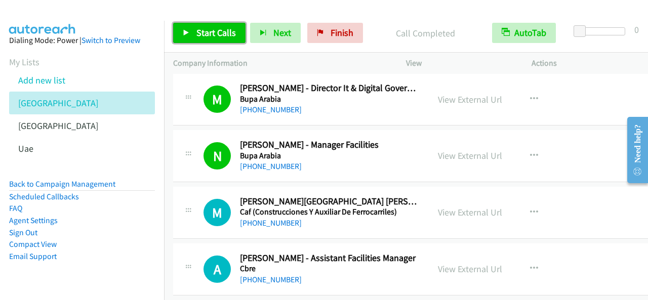
click at [211, 31] on span "Start Calls" at bounding box center [217, 33] width 40 height 12
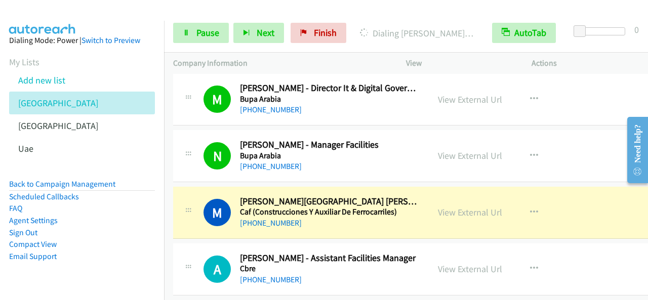
scroll to position [1672, 0]
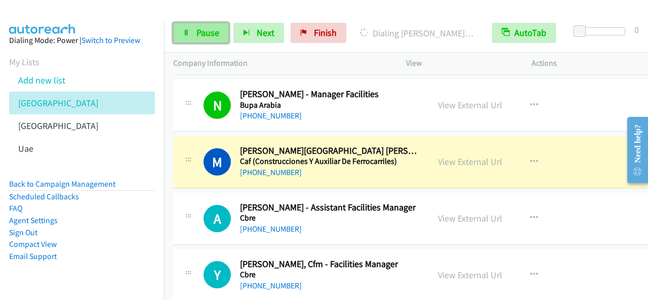
click at [200, 33] on span "Pause" at bounding box center [208, 33] width 23 height 12
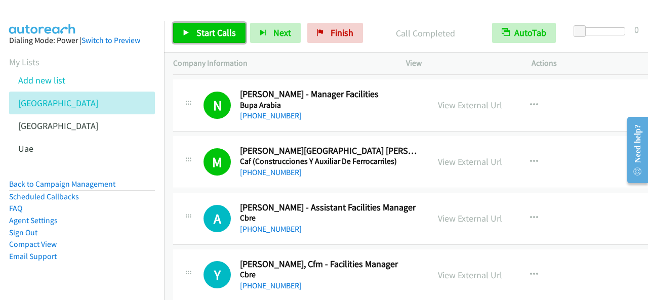
click at [230, 28] on span "Start Calls" at bounding box center [217, 33] width 40 height 12
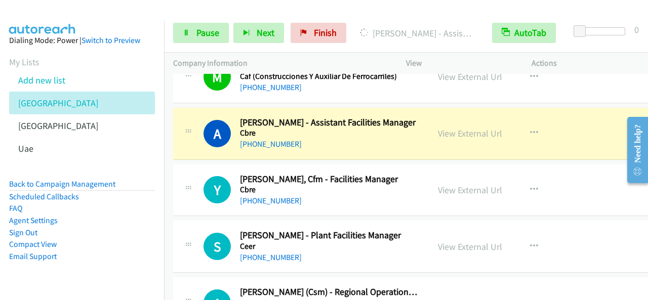
scroll to position [1773, 0]
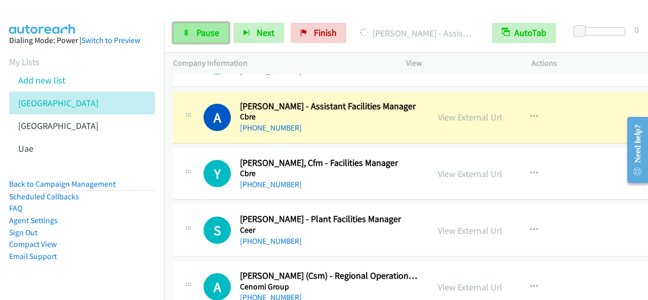
click at [203, 32] on span "Pause" at bounding box center [208, 33] width 23 height 12
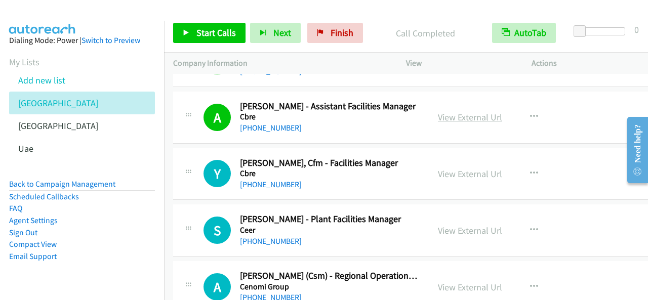
click at [481, 114] on link "View External Url" at bounding box center [470, 117] width 64 height 12
click at [203, 25] on link "Start Calls" at bounding box center [209, 33] width 72 height 20
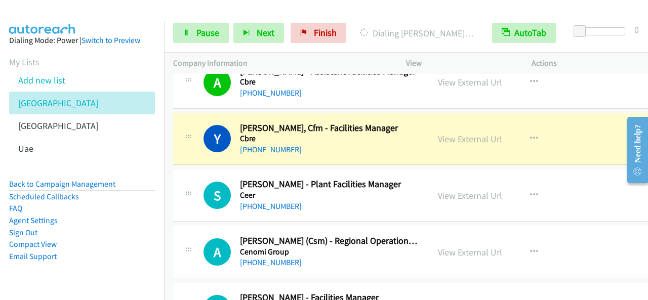
scroll to position [1824, 0]
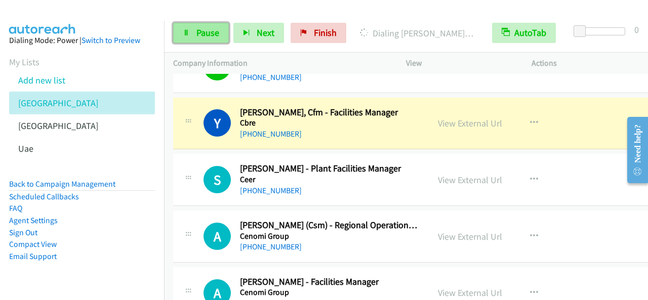
click at [213, 36] on span "Pause" at bounding box center [208, 33] width 23 height 12
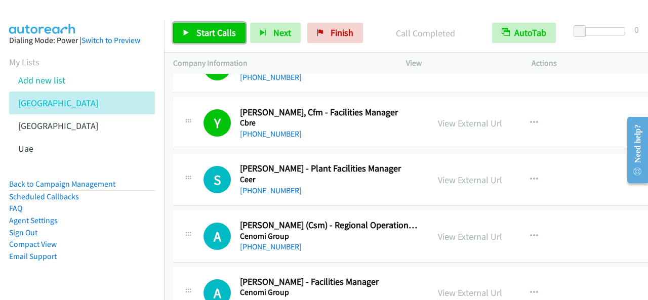
click at [235, 36] on link "Start Calls" at bounding box center [209, 33] width 72 height 20
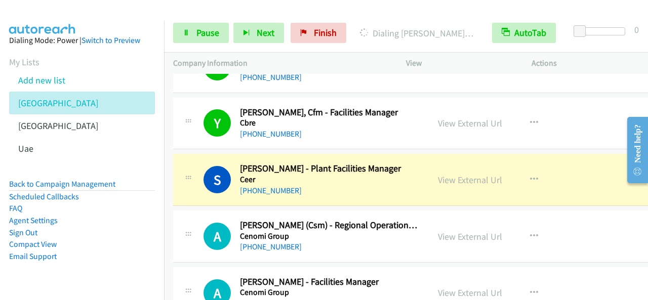
scroll to position [1874, 0]
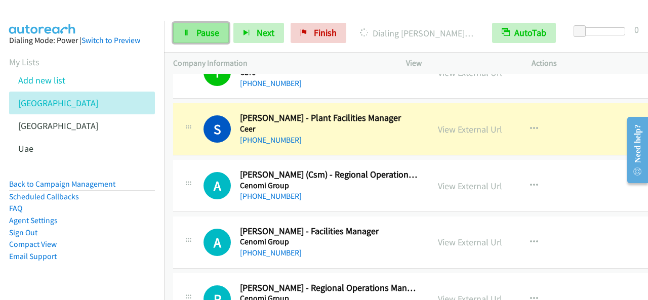
click at [216, 27] on span "Pause" at bounding box center [208, 33] width 23 height 12
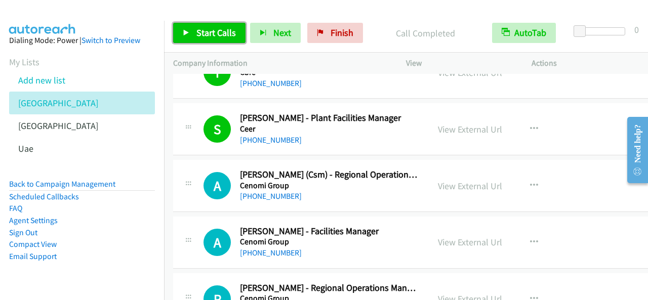
click at [202, 30] on span "Start Calls" at bounding box center [217, 33] width 40 height 12
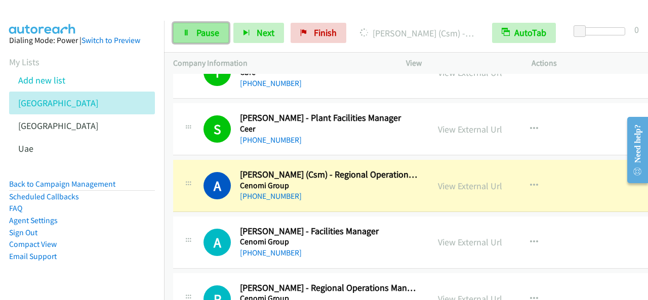
click at [203, 34] on span "Pause" at bounding box center [208, 33] width 23 height 12
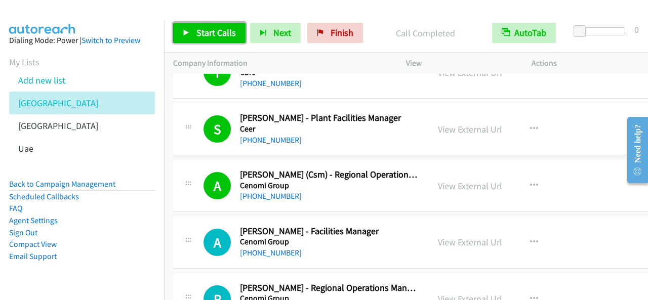
click at [236, 34] on link "Start Calls" at bounding box center [209, 33] width 72 height 20
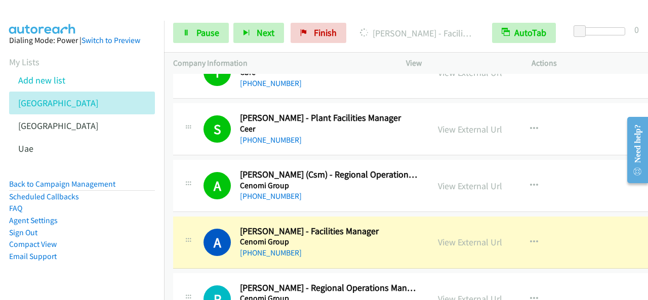
scroll to position [1925, 0]
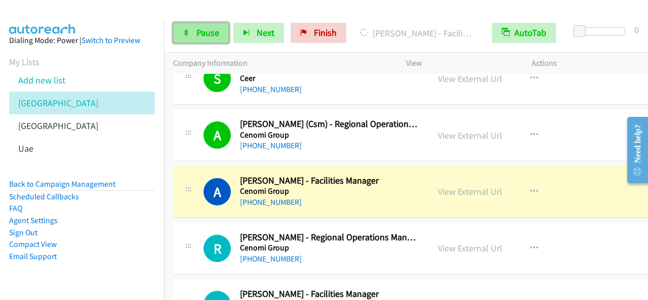
click at [218, 36] on span "Pause" at bounding box center [208, 33] width 23 height 12
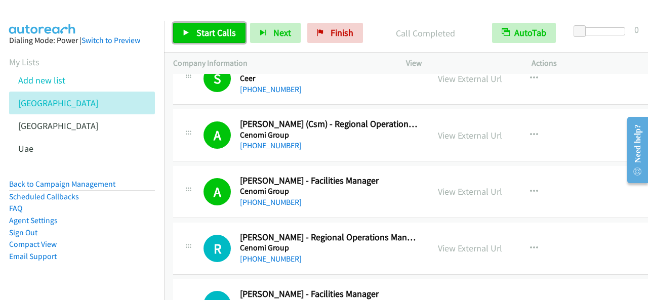
click at [221, 32] on span "Start Calls" at bounding box center [217, 33] width 40 height 12
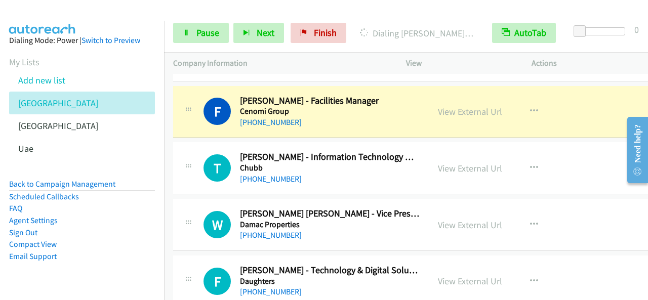
scroll to position [2128, 0]
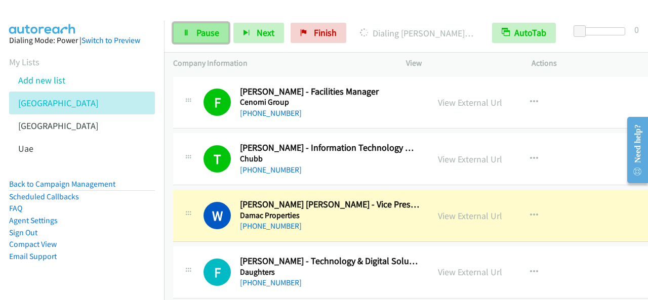
click at [218, 35] on span "Pause" at bounding box center [208, 33] width 23 height 12
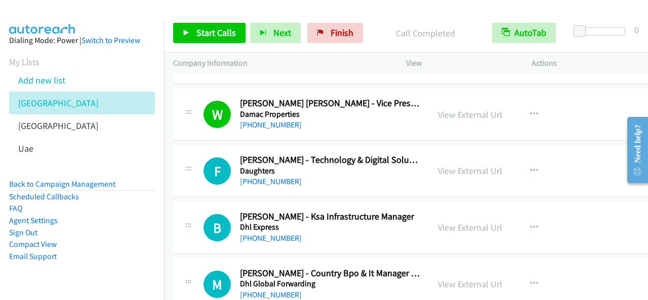
scroll to position [2279, 0]
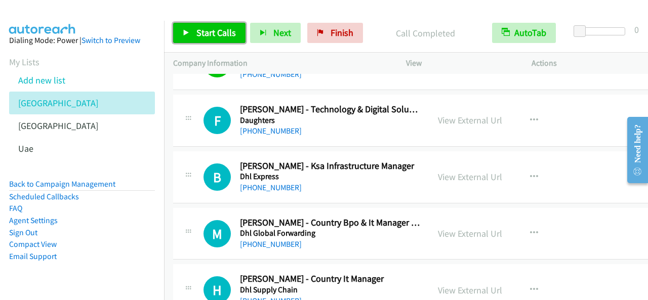
click at [191, 37] on link "Start Calls" at bounding box center [209, 33] width 72 height 20
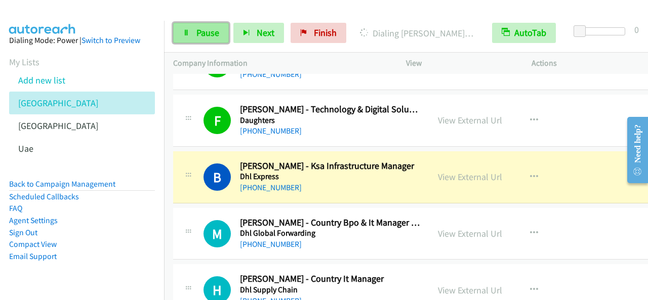
click at [209, 26] on link "Pause" at bounding box center [201, 33] width 56 height 20
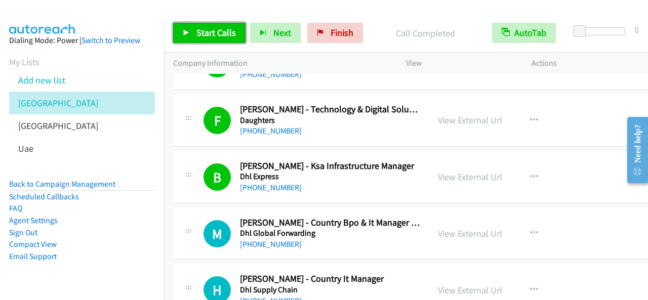
click at [220, 34] on span "Start Calls" at bounding box center [217, 33] width 40 height 12
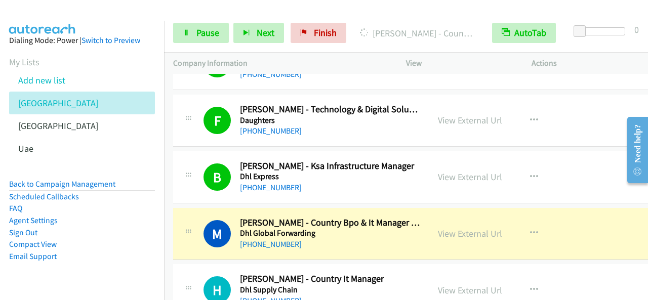
scroll to position [2330, 0]
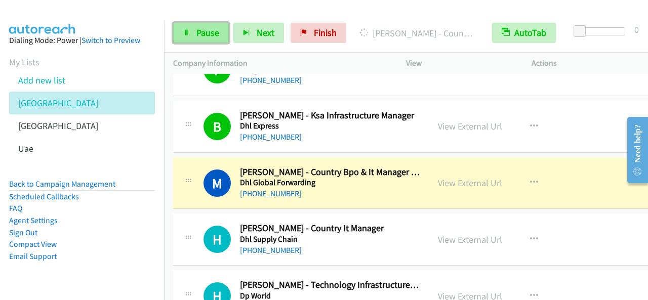
click at [195, 33] on link "Pause" at bounding box center [201, 33] width 56 height 20
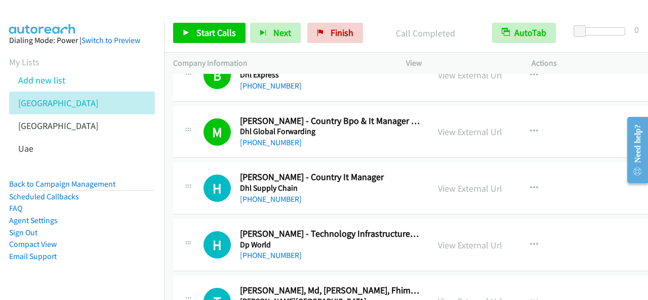
scroll to position [2431, 0]
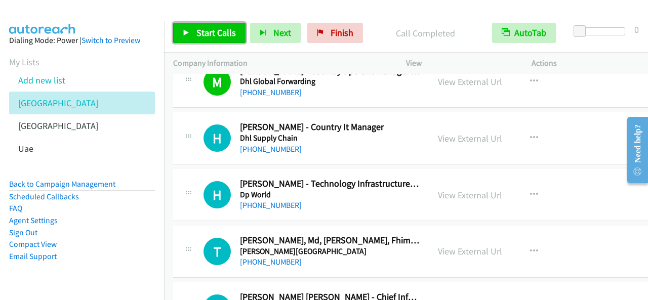
click at [216, 29] on span "Start Calls" at bounding box center [217, 33] width 40 height 12
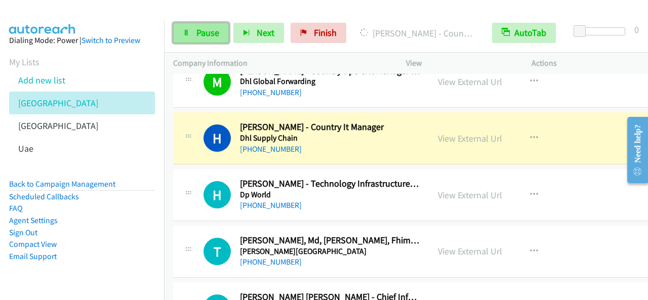
click at [220, 40] on link "Pause" at bounding box center [201, 33] width 56 height 20
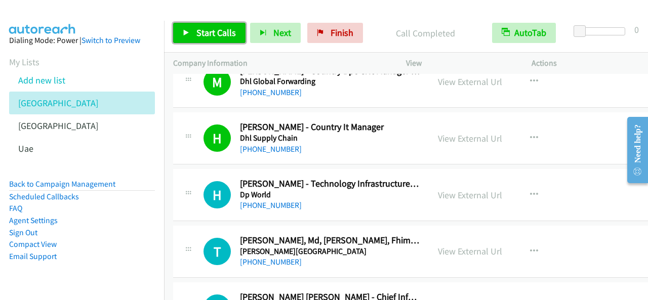
click at [214, 33] on span "Start Calls" at bounding box center [217, 33] width 40 height 12
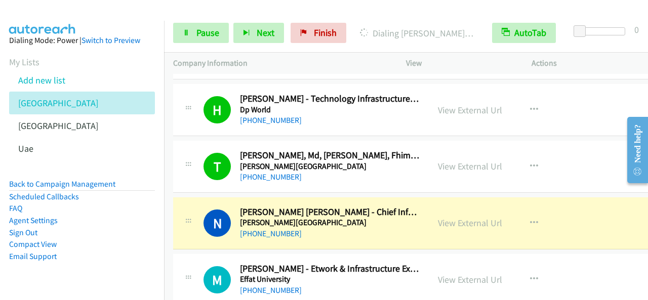
scroll to position [2533, 0]
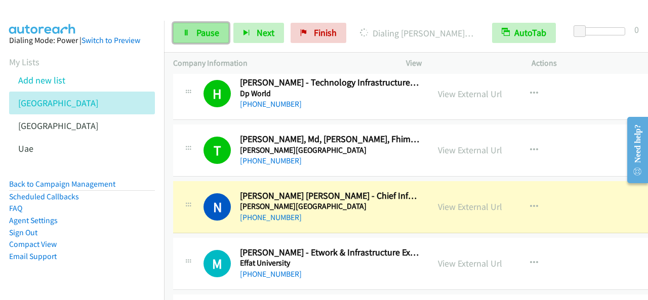
click at [213, 29] on span "Pause" at bounding box center [208, 33] width 23 height 12
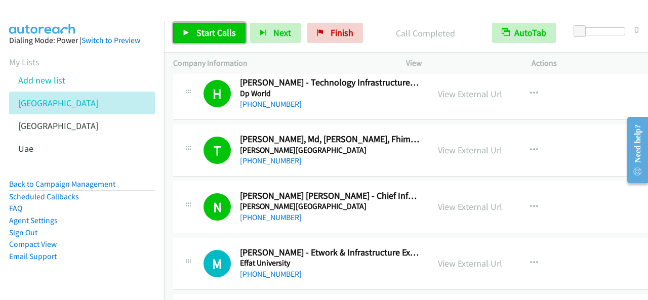
click at [215, 38] on link "Start Calls" at bounding box center [209, 33] width 72 height 20
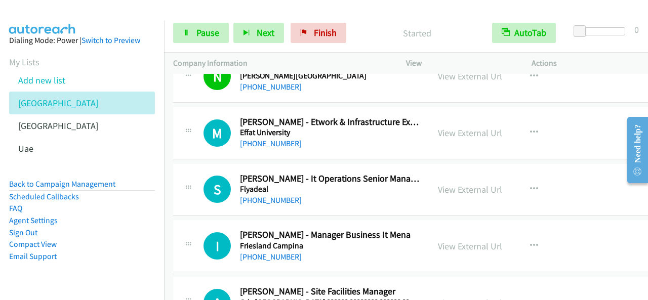
scroll to position [2685, 0]
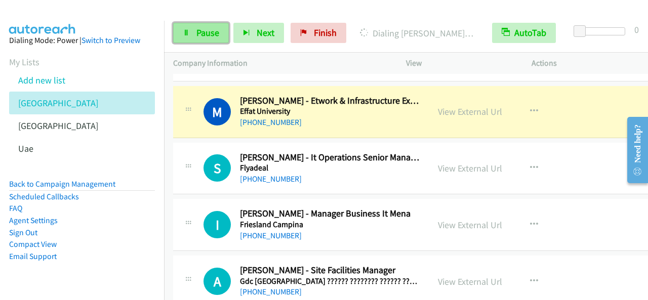
click at [219, 34] on link "Pause" at bounding box center [201, 33] width 56 height 20
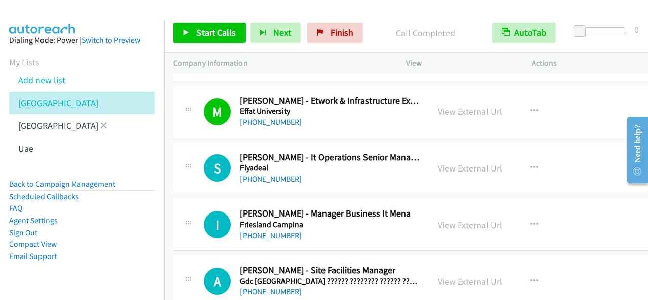
click at [51, 121] on link "[GEOGRAPHIC_DATA]" at bounding box center [58, 126] width 80 height 12
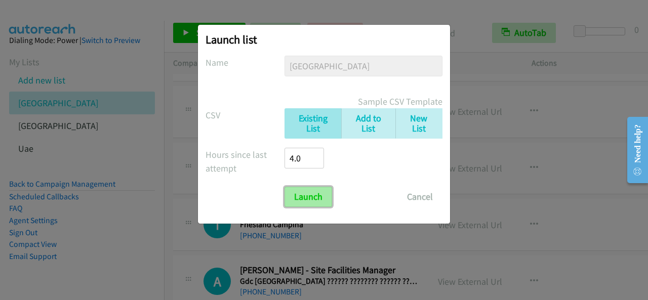
click at [317, 200] on input "Launch" at bounding box center [309, 197] width 48 height 20
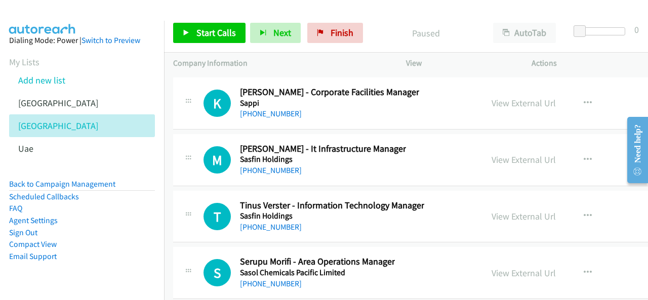
scroll to position [14927, 0]
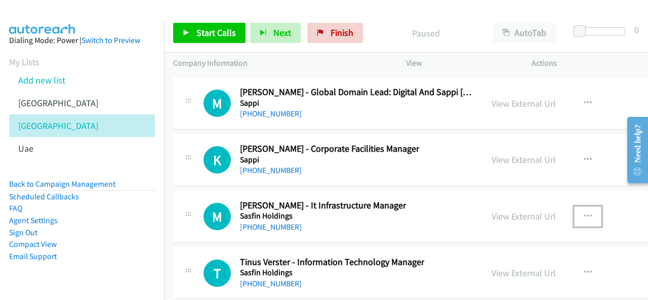
click at [584, 213] on icon "button" at bounding box center [588, 217] width 8 height 8
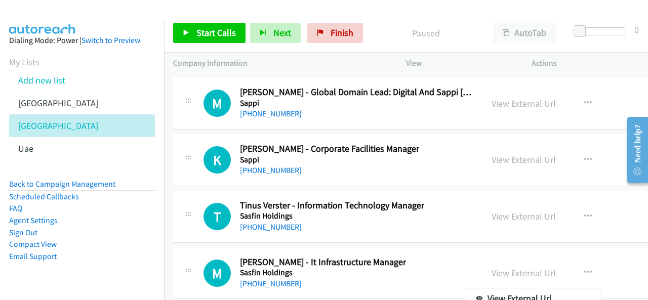
click at [218, 35] on div at bounding box center [324, 150] width 648 height 300
click at [233, 28] on span "Start Calls" at bounding box center [217, 33] width 40 height 12
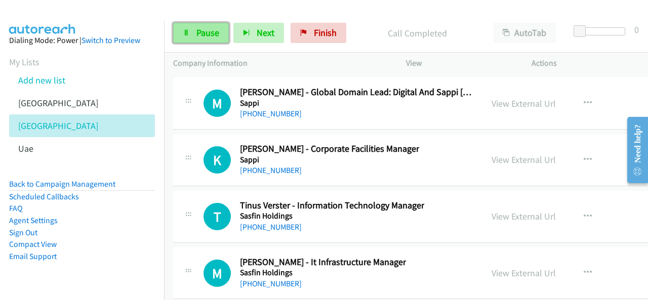
click at [179, 31] on link "Pause" at bounding box center [201, 33] width 56 height 20
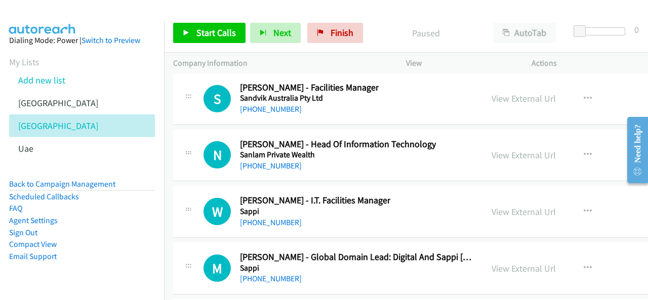
scroll to position [14775, 0]
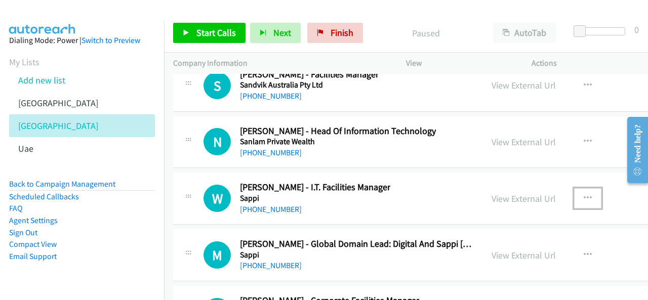
click at [581, 188] on button "button" at bounding box center [587, 198] width 27 height 20
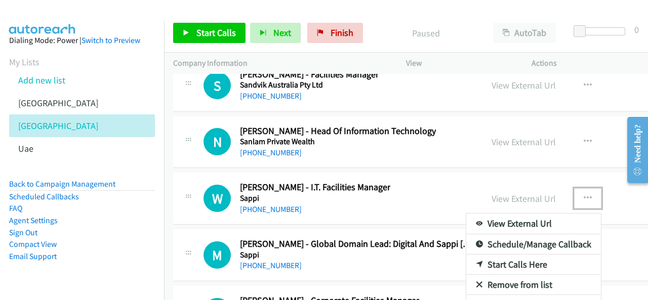
click at [497, 255] on link "Start Calls Here" at bounding box center [534, 265] width 135 height 20
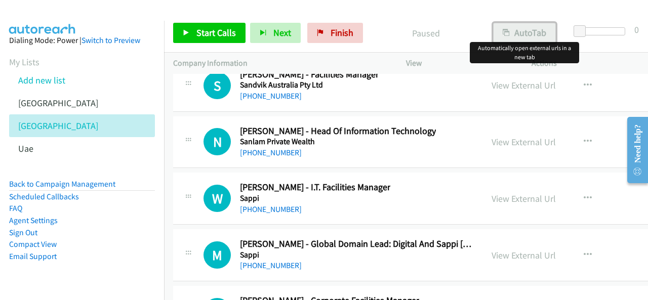
click at [527, 31] on button "AutoTab" at bounding box center [524, 33] width 63 height 20
click at [199, 31] on span "Start Calls" at bounding box center [217, 33] width 40 height 12
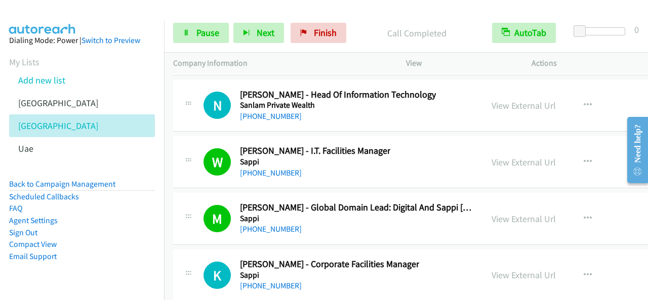
scroll to position [14826, 0]
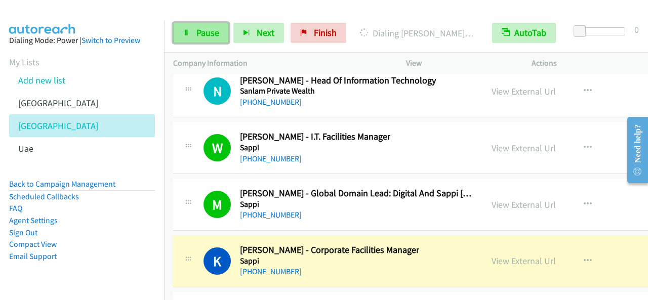
click at [201, 28] on span "Pause" at bounding box center [208, 33] width 23 height 12
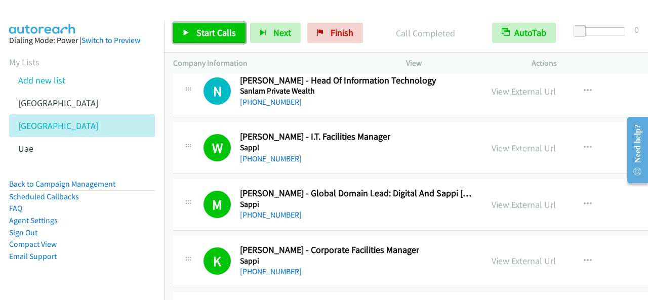
click at [224, 25] on link "Start Calls" at bounding box center [209, 33] width 72 height 20
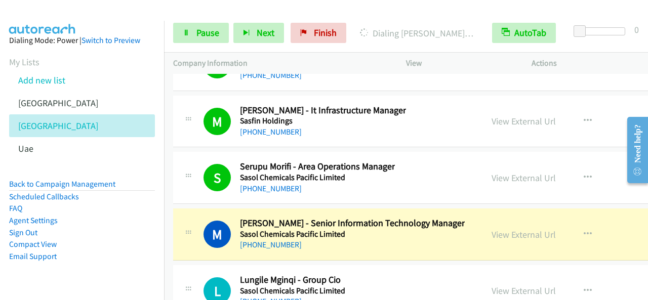
scroll to position [15130, 0]
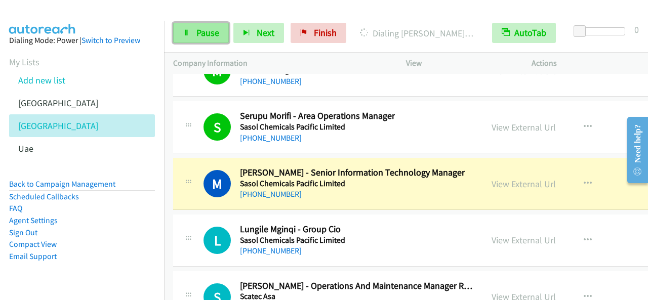
drag, startPoint x: 202, startPoint y: 31, endPoint x: 202, endPoint y: 39, distance: 7.6
click at [201, 31] on span "Pause" at bounding box center [208, 33] width 23 height 12
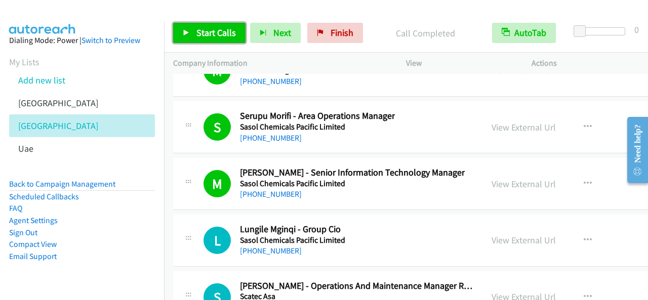
click at [195, 34] on link "Start Calls" at bounding box center [209, 33] width 72 height 20
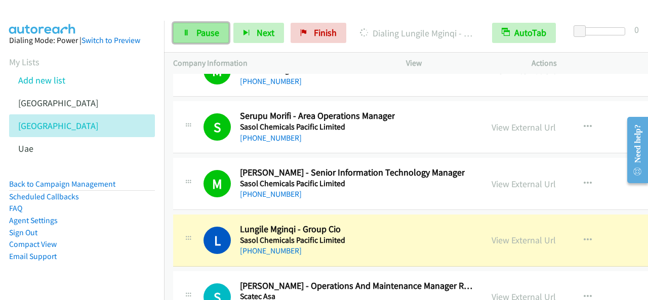
click at [221, 28] on link "Pause" at bounding box center [201, 33] width 56 height 20
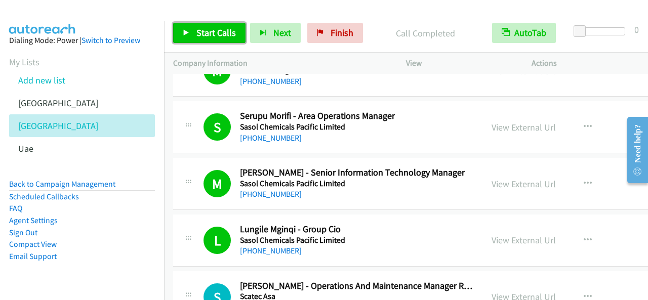
click at [232, 40] on link "Start Calls" at bounding box center [209, 33] width 72 height 20
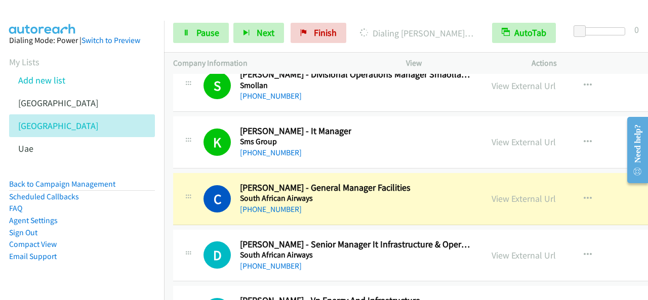
scroll to position [15586, 0]
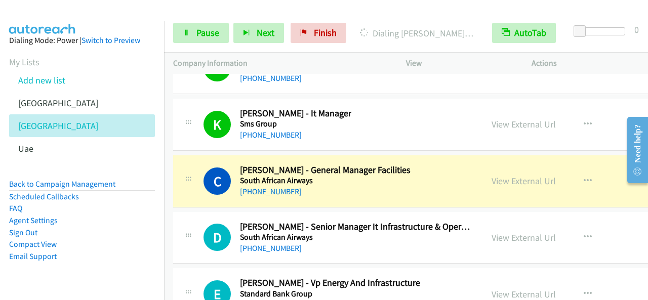
click at [209, 44] on div "Start Calls Pause Next Finish Dialing [PERSON_NAME] - General Manager Facilitie…" at bounding box center [406, 33] width 484 height 39
click at [206, 37] on span "Pause" at bounding box center [208, 33] width 23 height 12
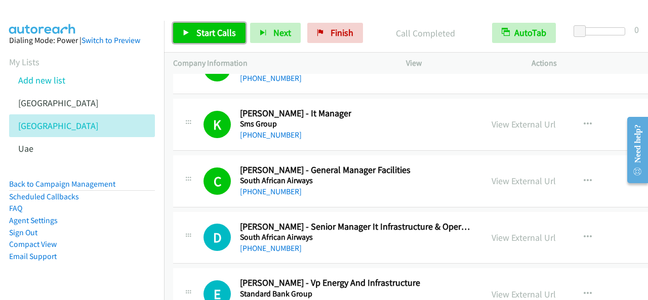
click at [227, 27] on span "Start Calls" at bounding box center [217, 33] width 40 height 12
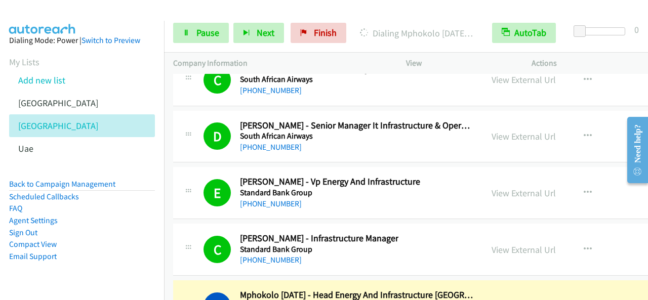
scroll to position [15788, 0]
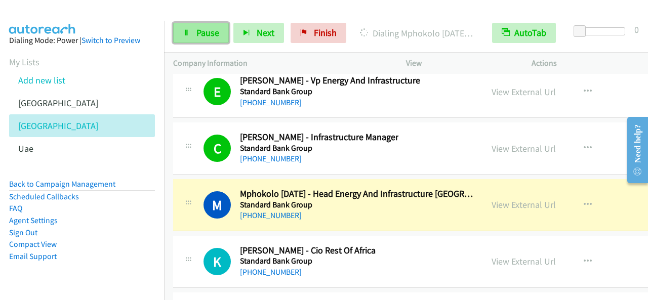
click at [213, 29] on span "Pause" at bounding box center [208, 33] width 23 height 12
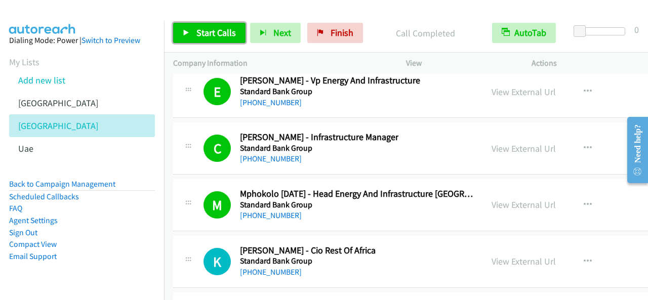
click at [215, 27] on span "Start Calls" at bounding box center [217, 33] width 40 height 12
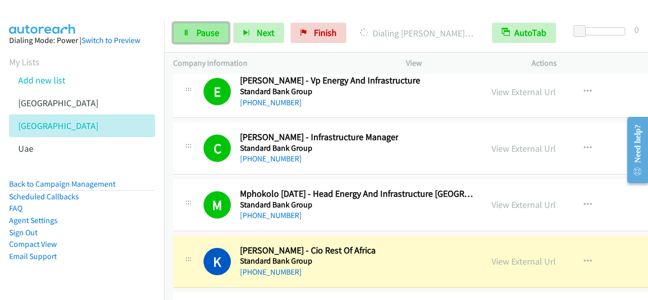
click at [209, 29] on span "Pause" at bounding box center [208, 33] width 23 height 12
